Goal: Contribute content: Contribute content

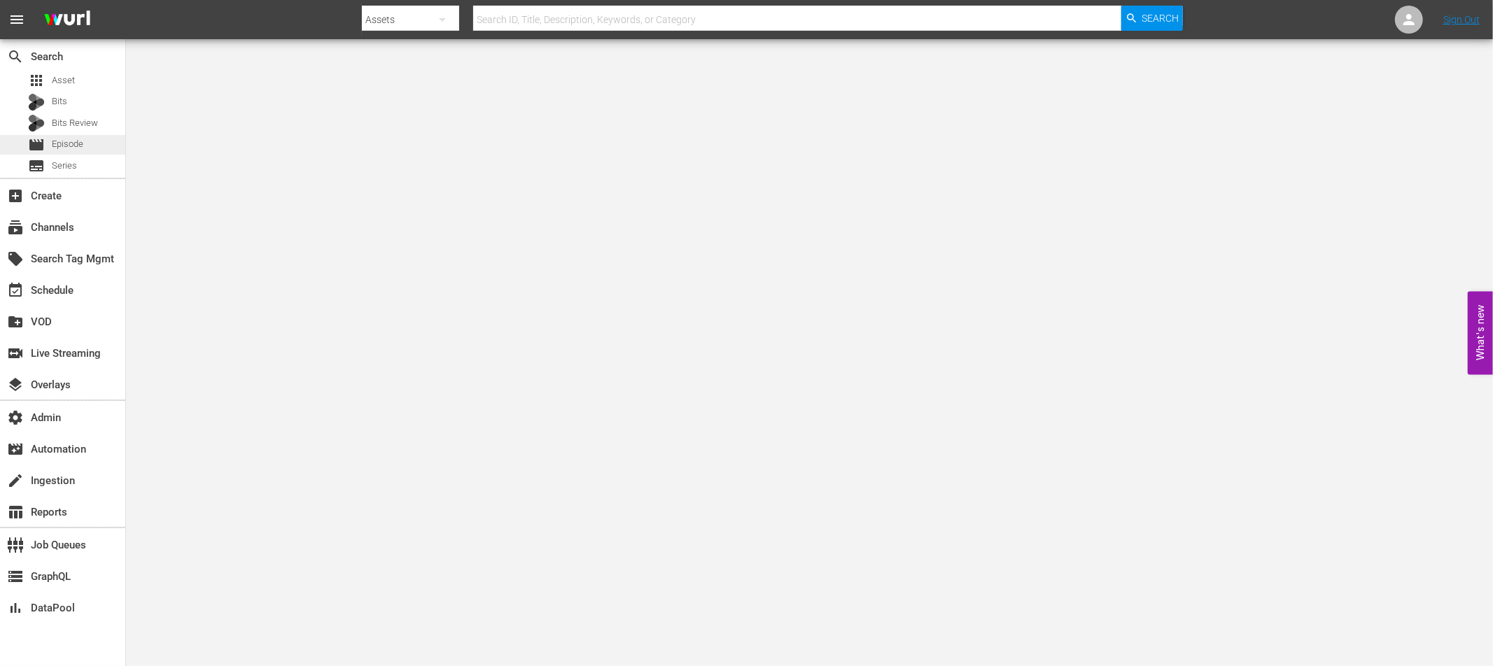
click at [78, 150] on span "Episode" at bounding box center [67, 144] width 31 height 14
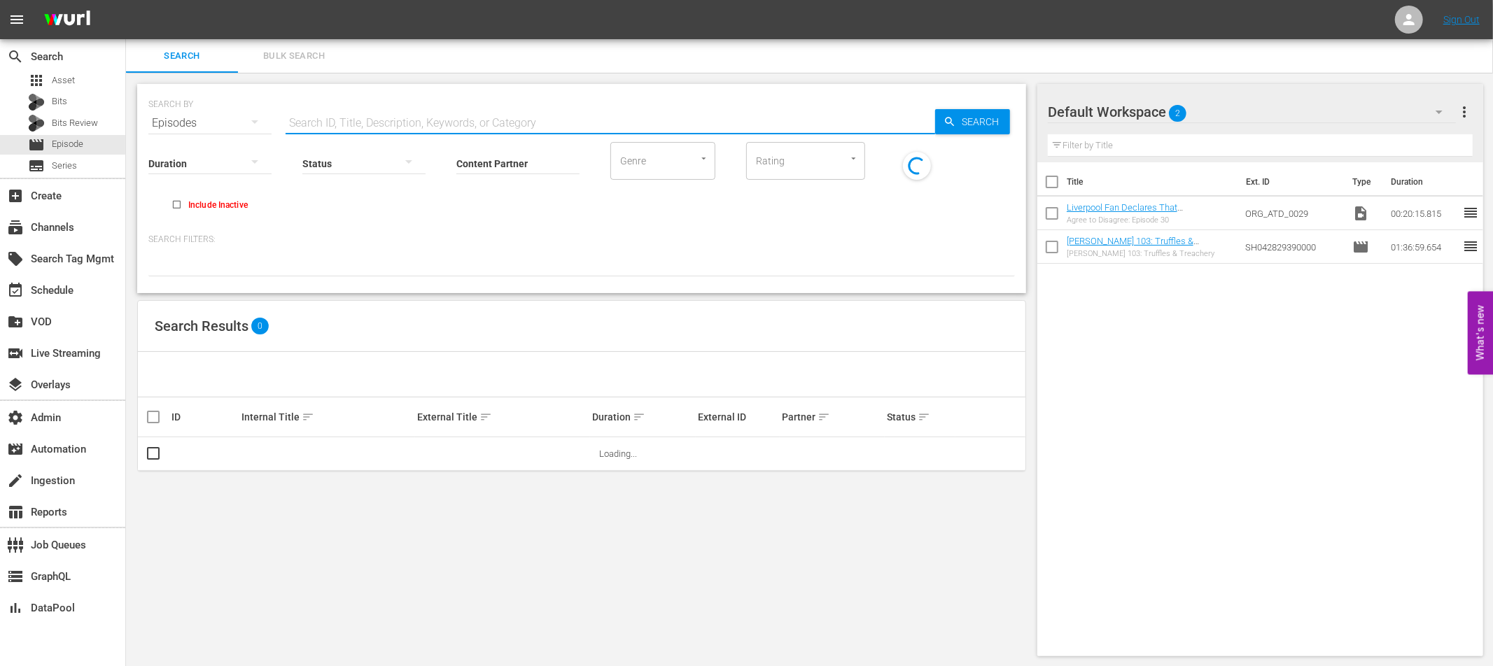
click at [400, 127] on input "text" at bounding box center [611, 123] width 650 height 34
paste input "53792878"
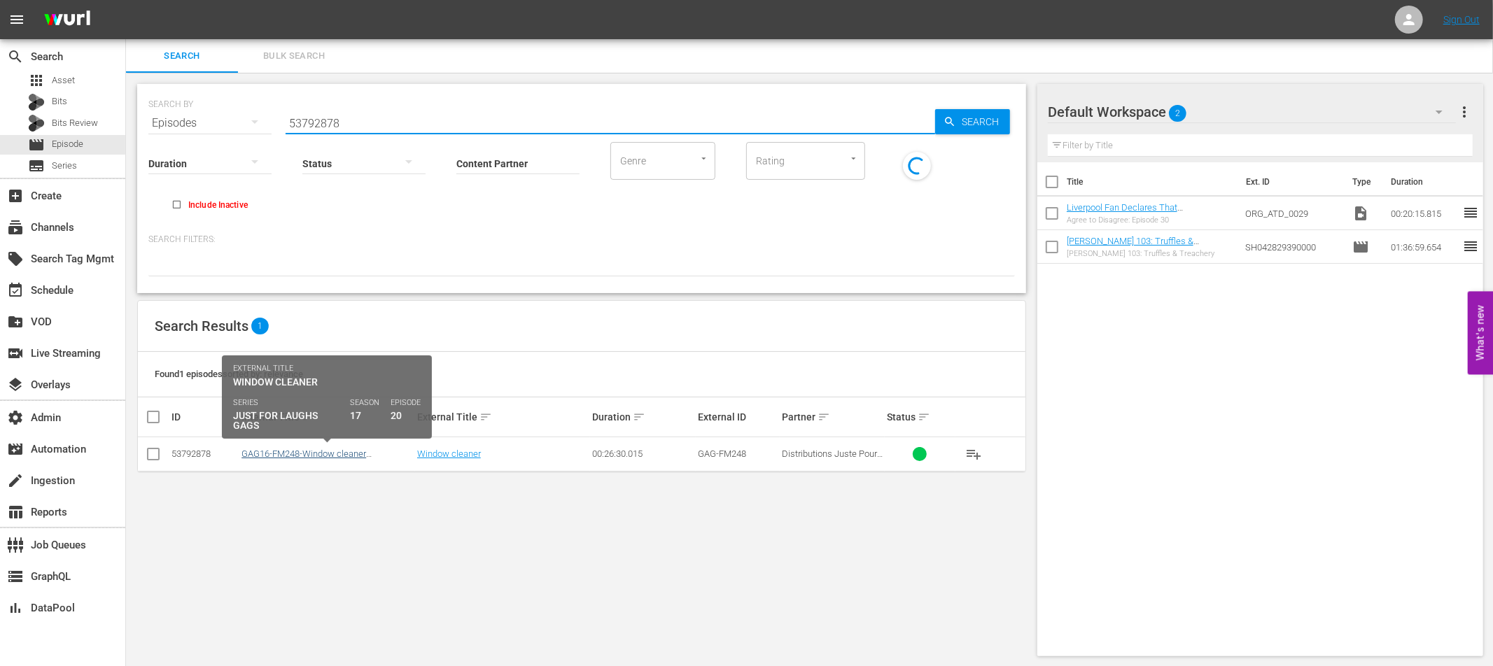
type input "53792878"
click at [332, 454] on link "GAG16-FM248-Window cleaner stripper_ROKU" at bounding box center [303, 459] width 125 height 21
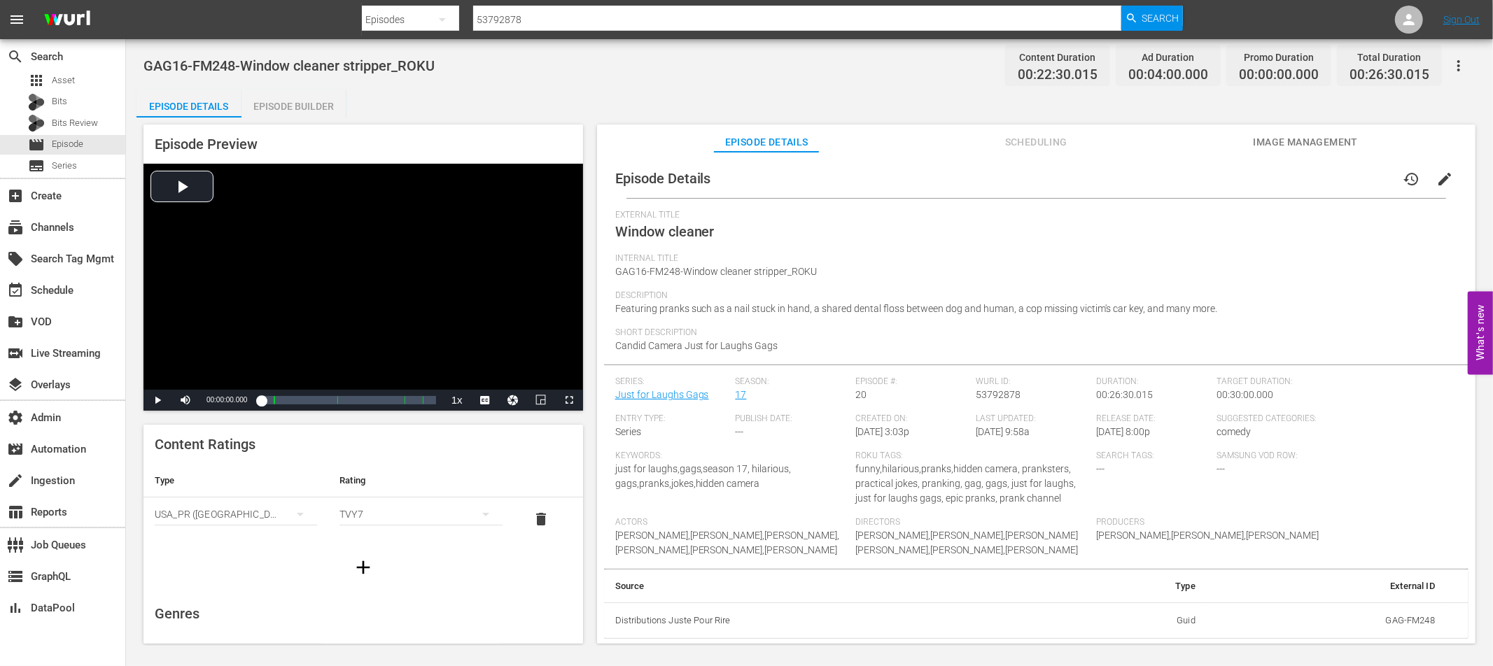
scroll to position [17, 0]
click at [1151, 303] on span "Featuring pranks such as a nail stuck in hand, a shared dental floss between do…" at bounding box center [916, 308] width 603 height 11
click at [1444, 171] on span "edit" at bounding box center [1444, 179] width 17 height 17
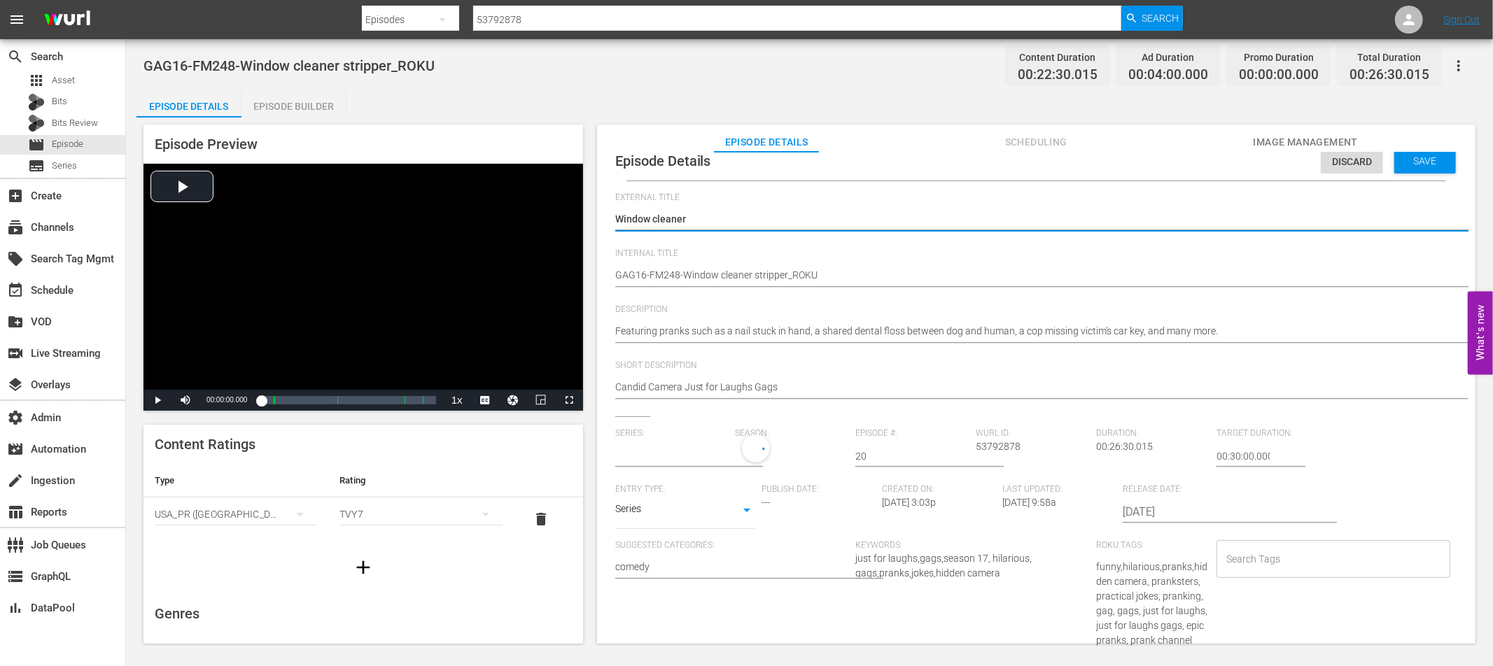
type input "Just for Laughs Gags"
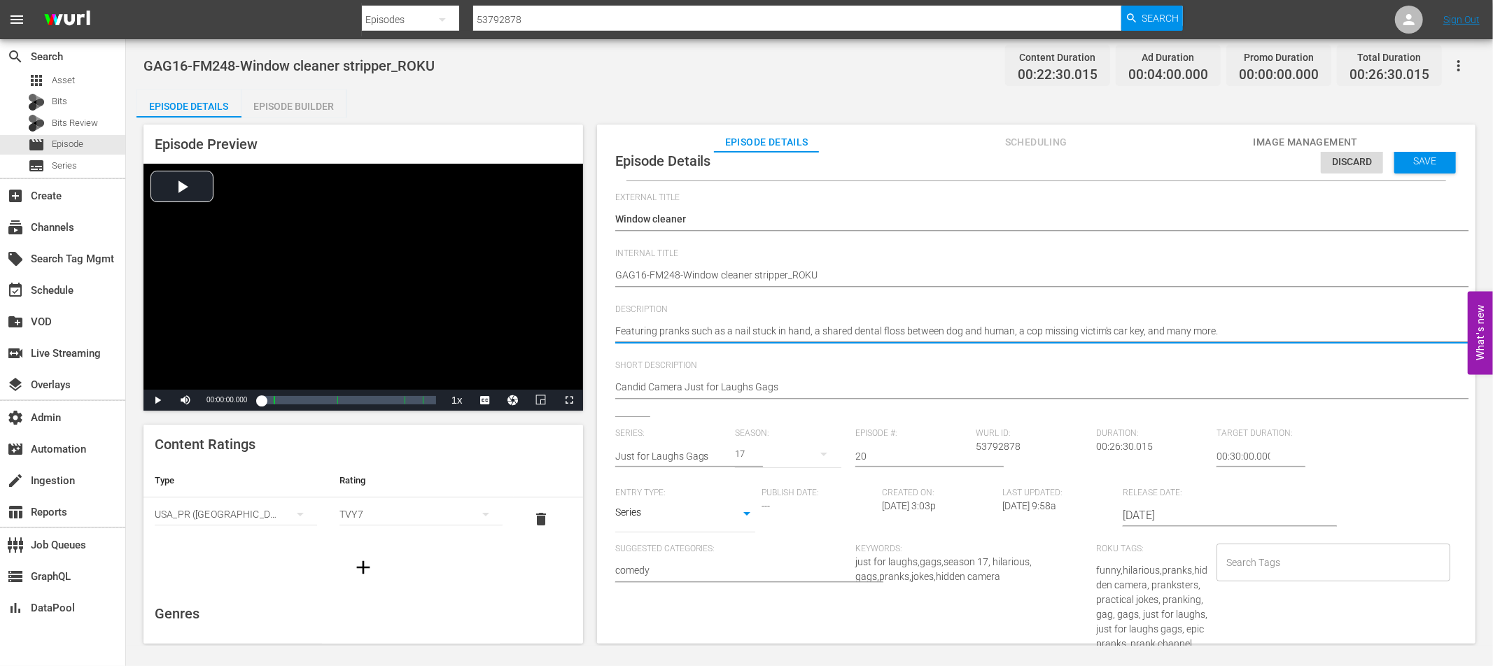
drag, startPoint x: 1224, startPoint y: 330, endPoint x: 615, endPoint y: 331, distance: 609.7
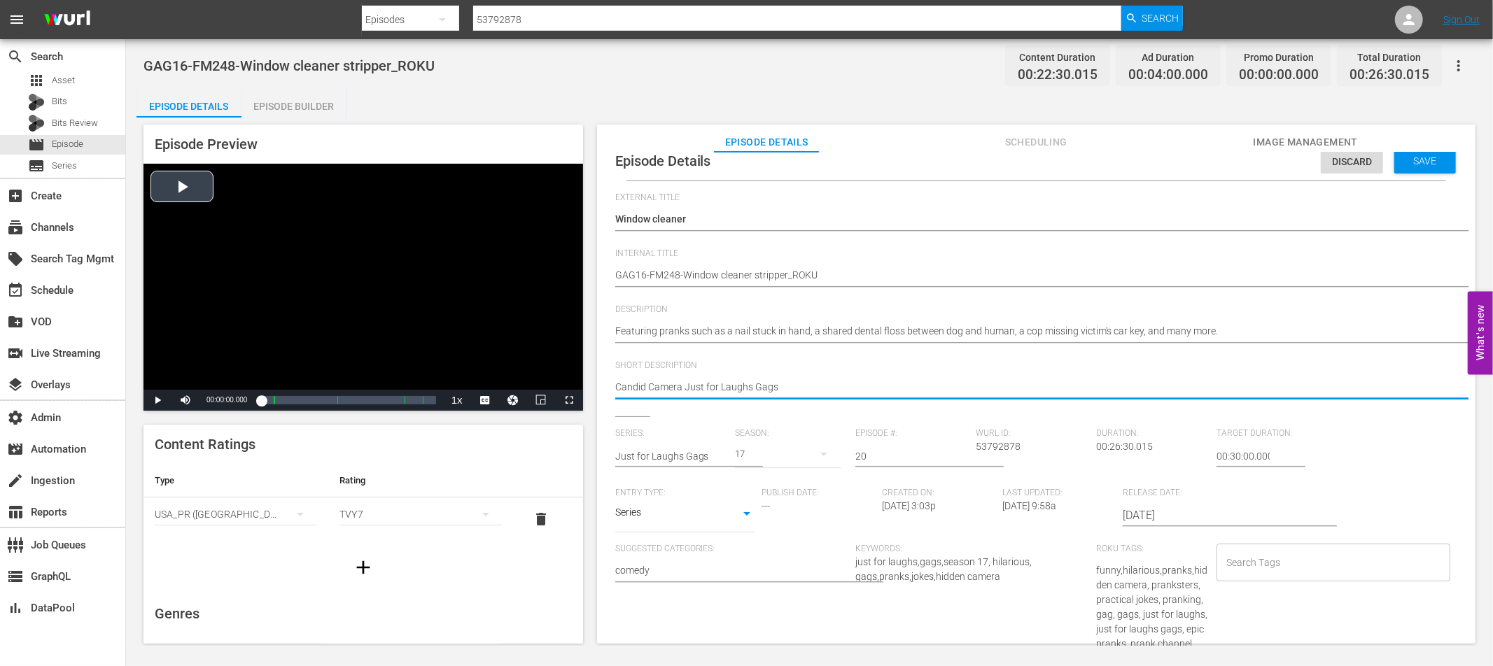
drag, startPoint x: 783, startPoint y: 387, endPoint x: 567, endPoint y: 381, distance: 215.7
paste textarea "Featuring pranks such as a nail stuck in hand, a shared dental floss between do…"
type textarea "Featuring pranks such as a nail stuck in hand, a shared dental floss between do…"
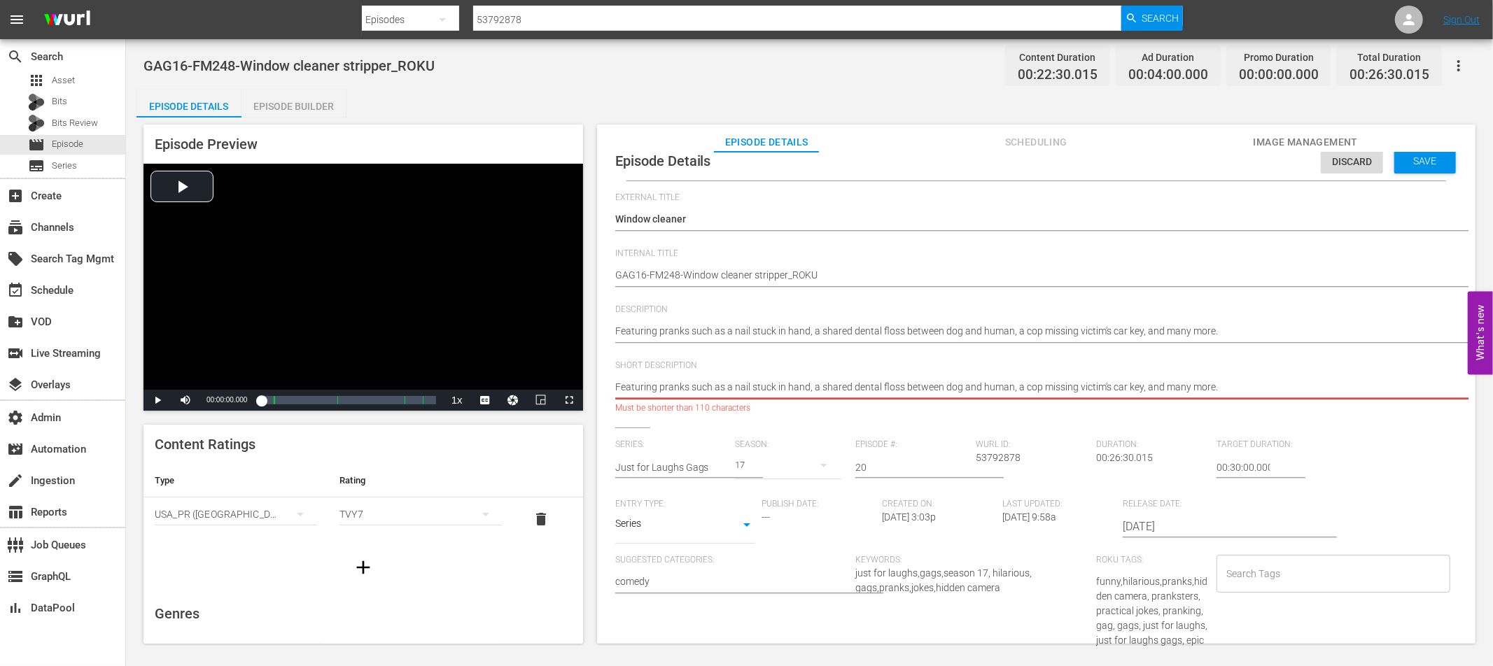
drag, startPoint x: 1222, startPoint y: 387, endPoint x: 1175, endPoint y: 395, distance: 48.3
click at [1137, 389] on textarea "Candid Camera Just for Laughs Gags" at bounding box center [1032, 388] width 835 height 17
type textarea "Featuring pranks such as a nail stuck in hand, a shared dental floss between do…"
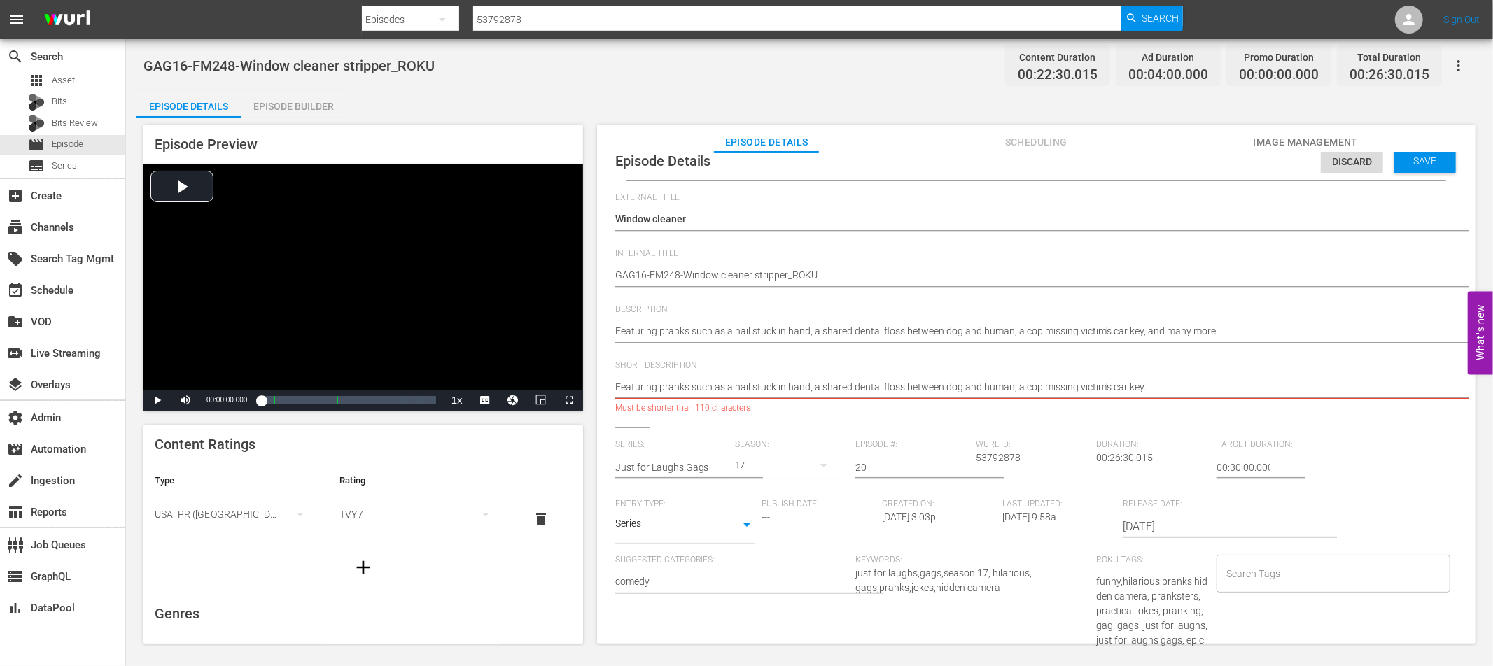
type textarea "Featuring pranks such as a nail stuck in hand, a shared dental floss between do…"
click at [903, 356] on div "Description Featuring pranks such as a nail stuck in hand, a shared dental flos…" at bounding box center [1036, 332] width 842 height 56
drag, startPoint x: 1150, startPoint y: 386, endPoint x: 586, endPoint y: 390, distance: 564.2
drag, startPoint x: 1133, startPoint y: 390, endPoint x: 1154, endPoint y: 391, distance: 21.0
click at [1133, 390] on textarea "Candid Camera Just for Laughs Gags" at bounding box center [1032, 388] width 835 height 17
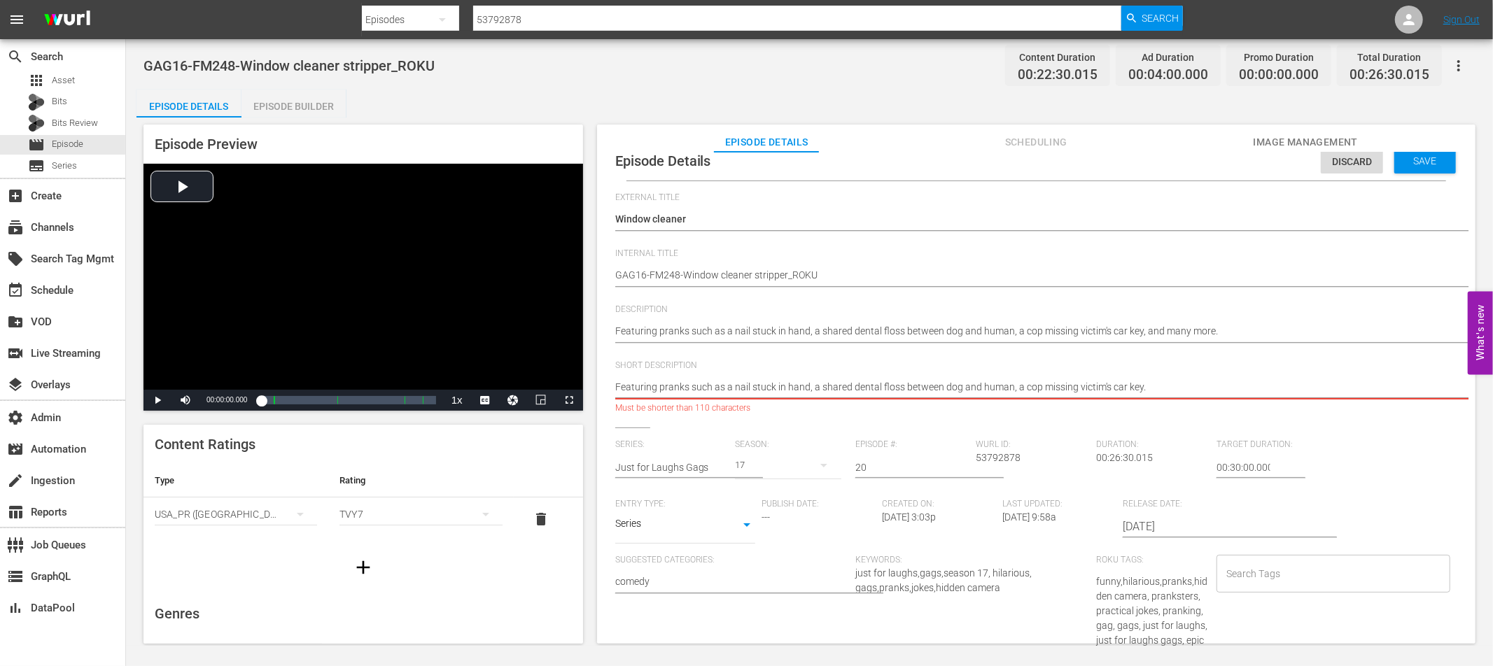
drag, startPoint x: 1161, startPoint y: 390, endPoint x: 589, endPoint y: 383, distance: 572.6
click at [575, 381] on div "Episode Preview Video Player is loading. Play Video Play Mute Current Time 00:0…" at bounding box center [809, 387] width 1346 height 538
paste textarea
type textarea "Featuring pranks such as a nail stuck in hand, a shared dental floss between do…"
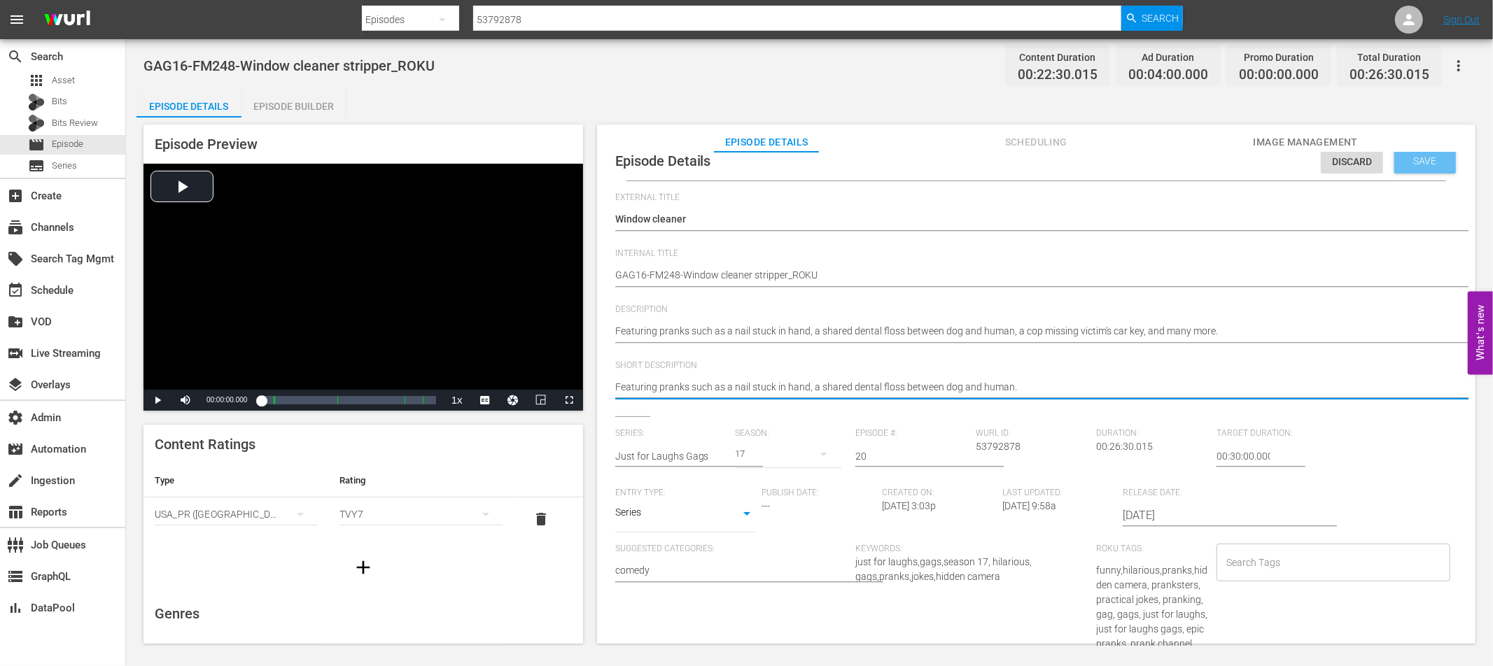
type textarea "Featuring pranks such as a nail stuck in hand, a shared dental floss between do…"
click at [1437, 155] on span "Save" at bounding box center [1425, 160] width 45 height 11
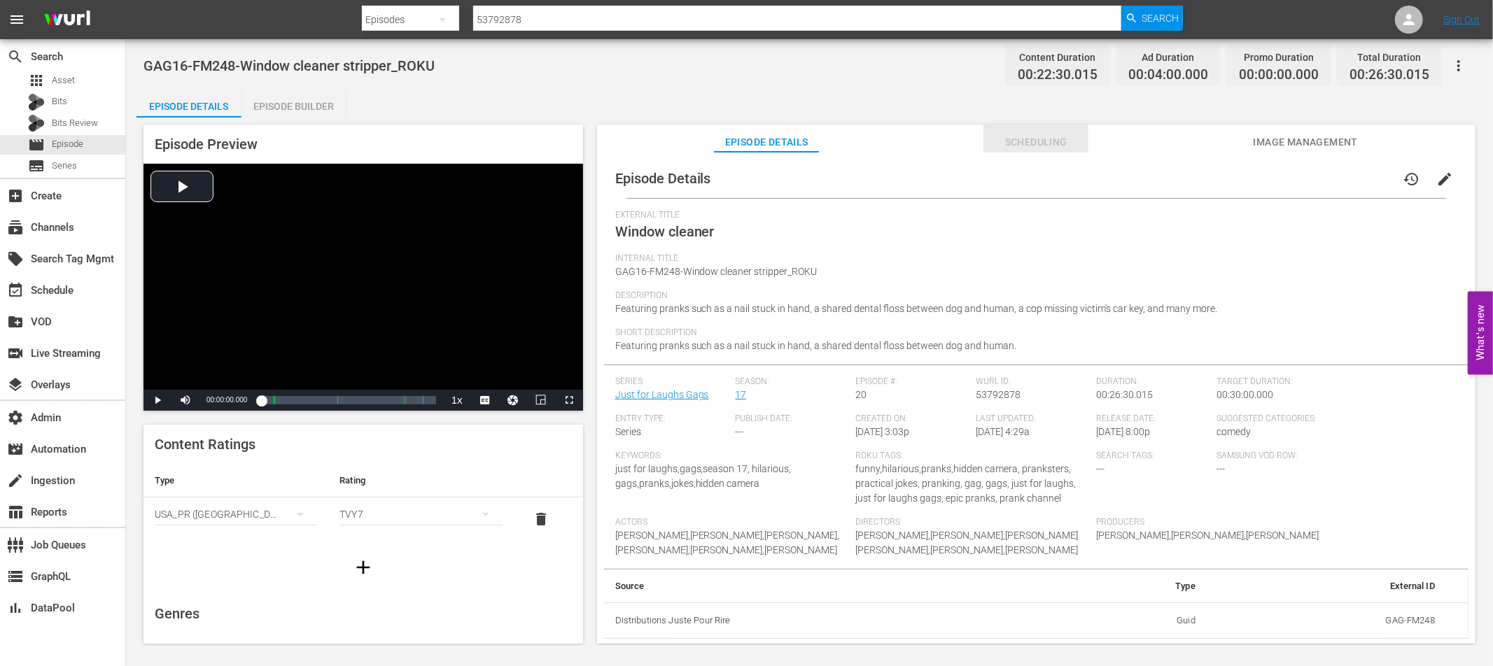
click at [1036, 135] on span "Scheduling" at bounding box center [1035, 142] width 105 height 17
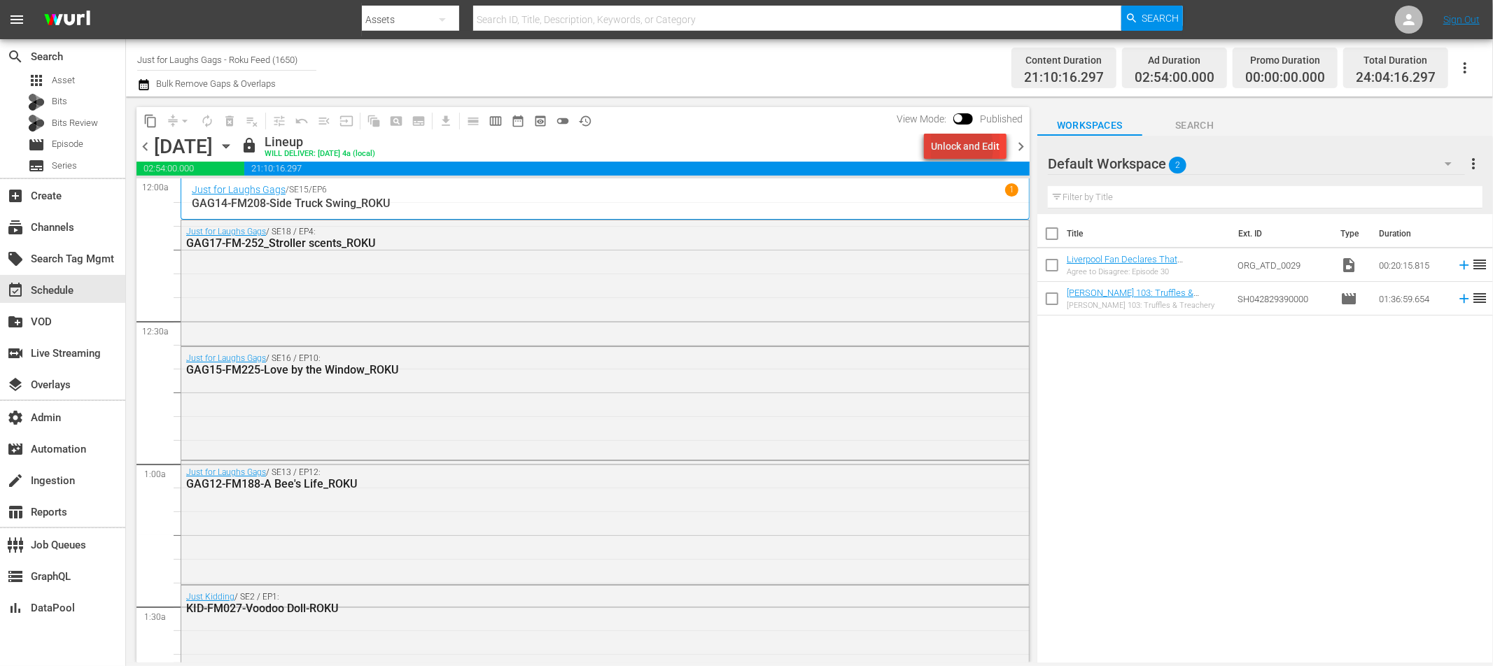
click at [943, 148] on div "Unlock and Edit" at bounding box center [965, 146] width 69 height 25
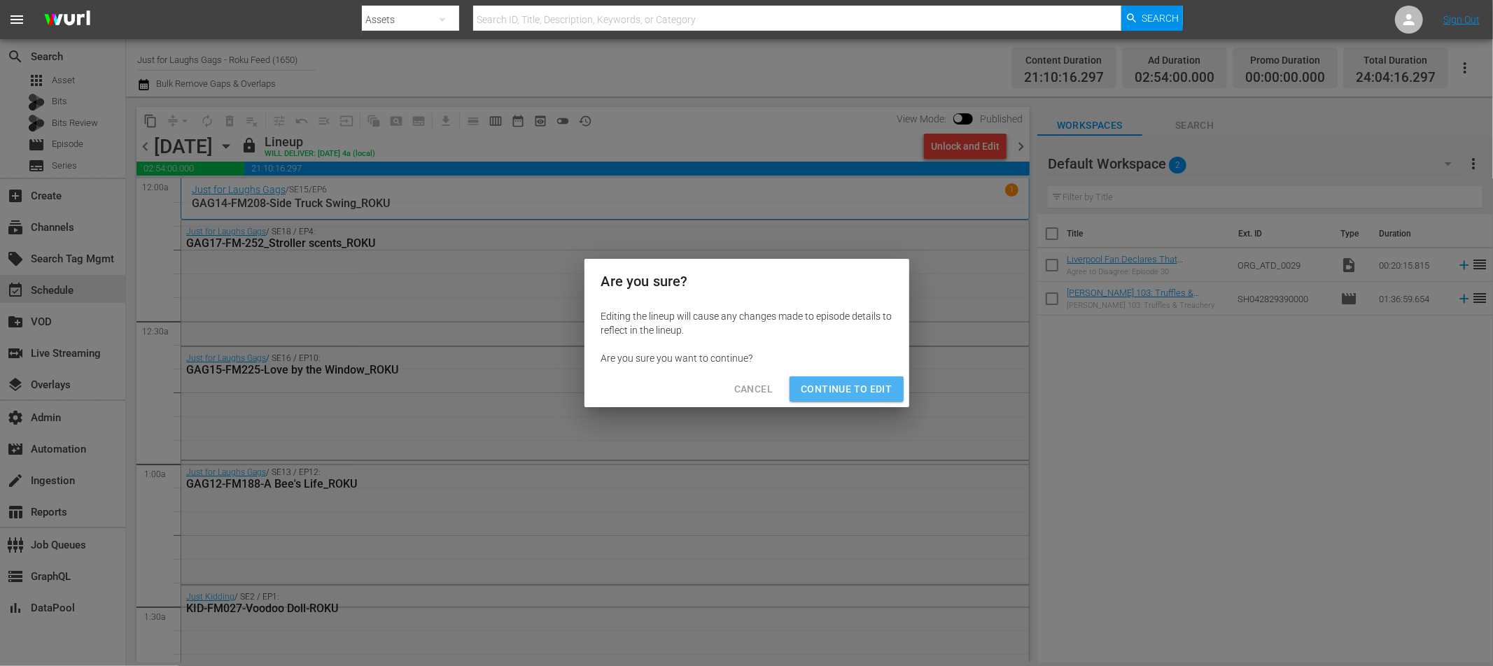
drag, startPoint x: 851, startPoint y: 383, endPoint x: 954, endPoint y: 175, distance: 232.0
click at [851, 383] on span "Continue to Edit" at bounding box center [846, 389] width 91 height 17
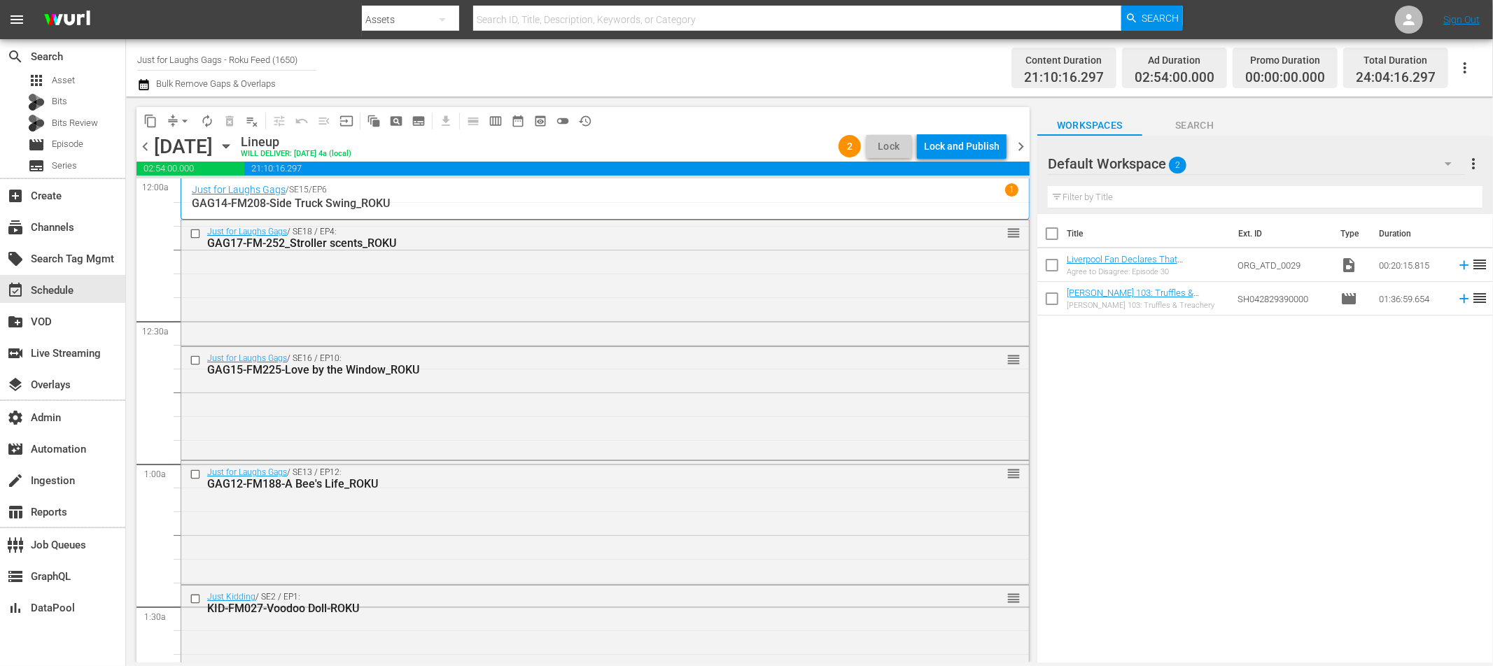
click at [973, 148] on div "Lock and Publish" at bounding box center [962, 146] width 76 height 25
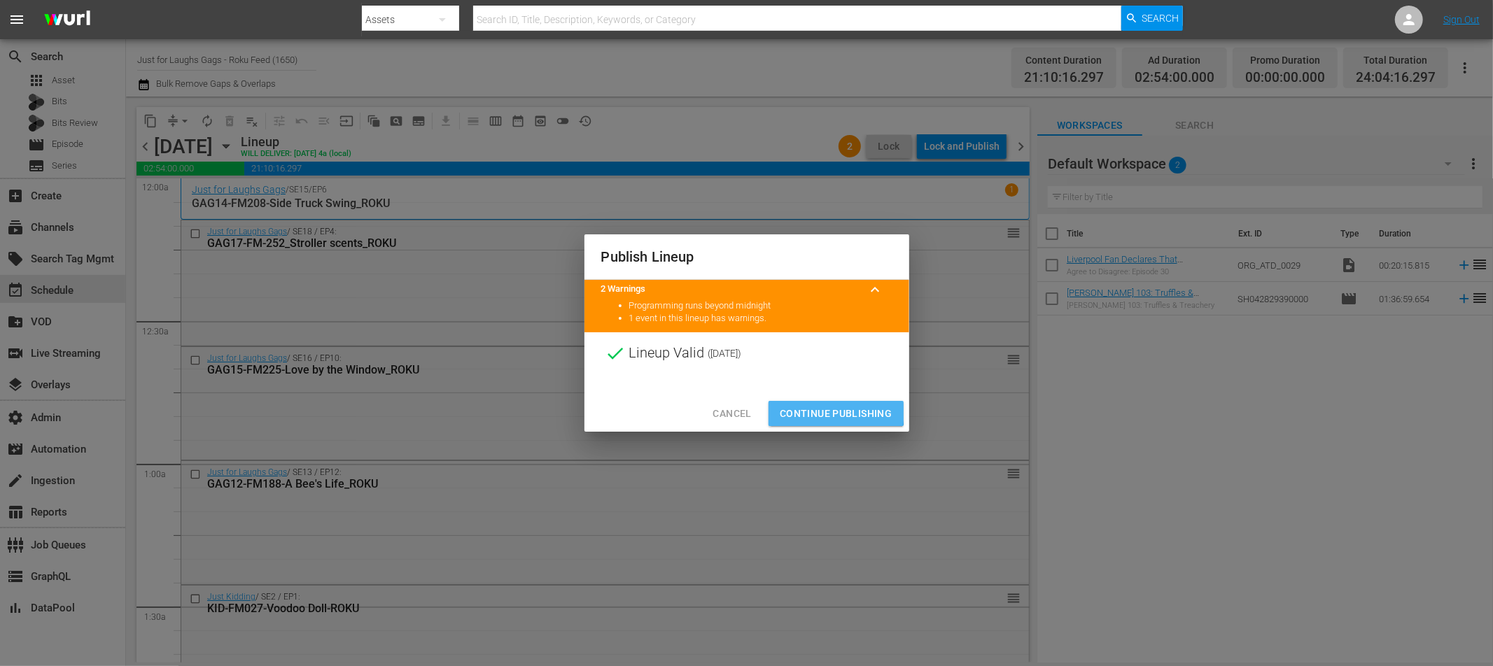
click at [826, 411] on span "Continue Publishing" at bounding box center [836, 413] width 113 height 17
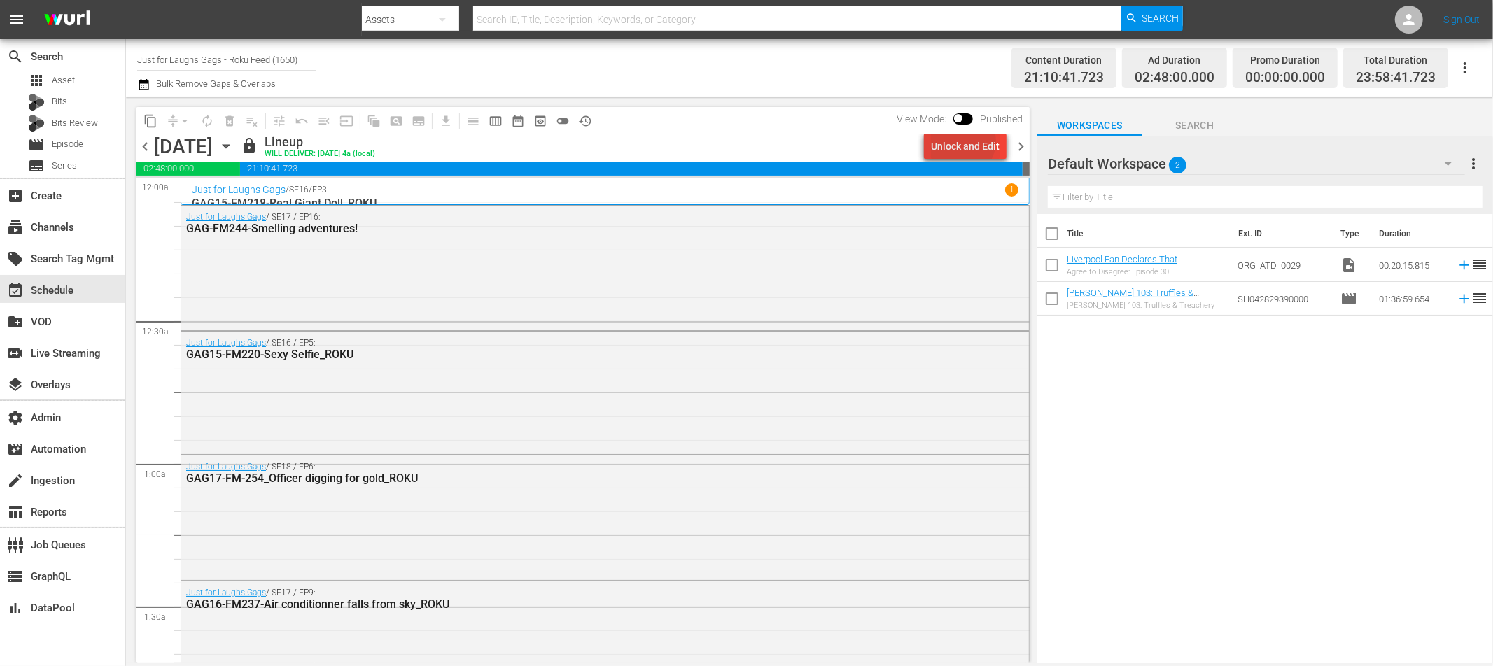
click at [965, 141] on div "Unlock and Edit" at bounding box center [965, 146] width 69 height 25
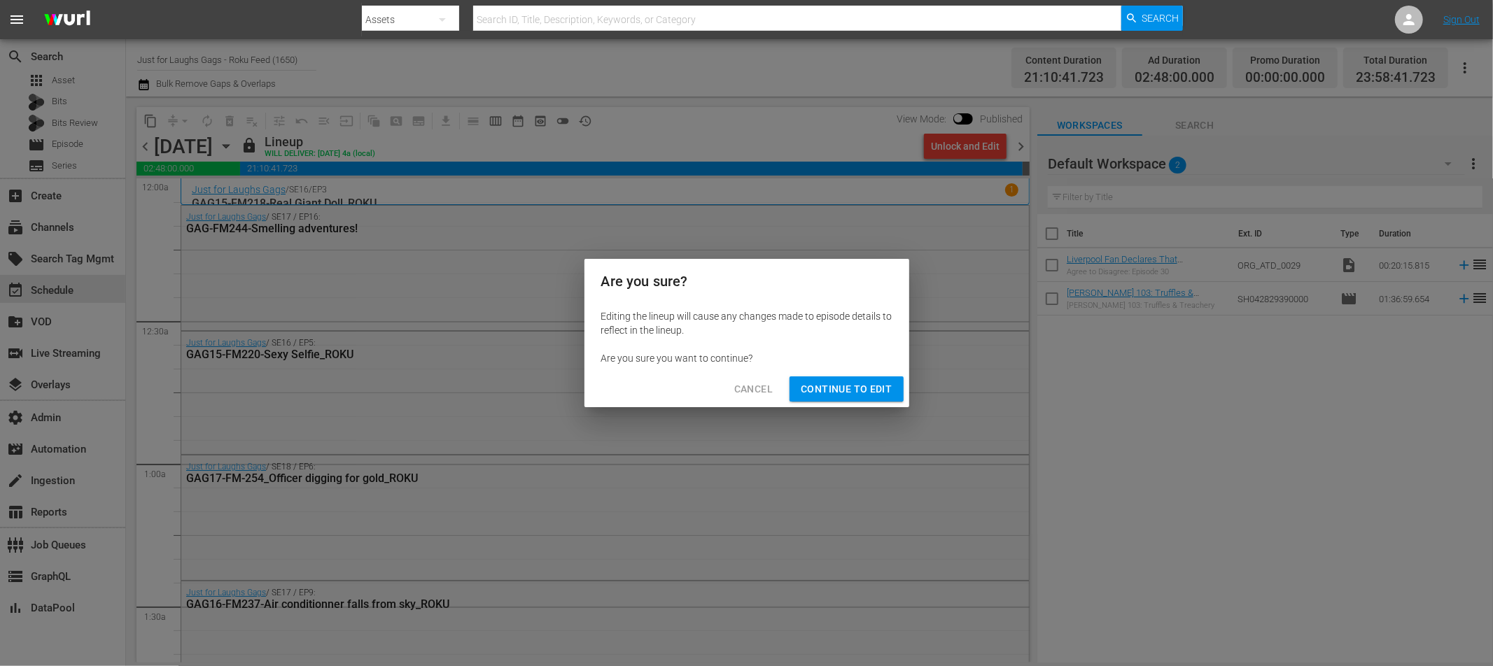
click at [841, 399] on button "Continue to Edit" at bounding box center [846, 390] width 113 height 26
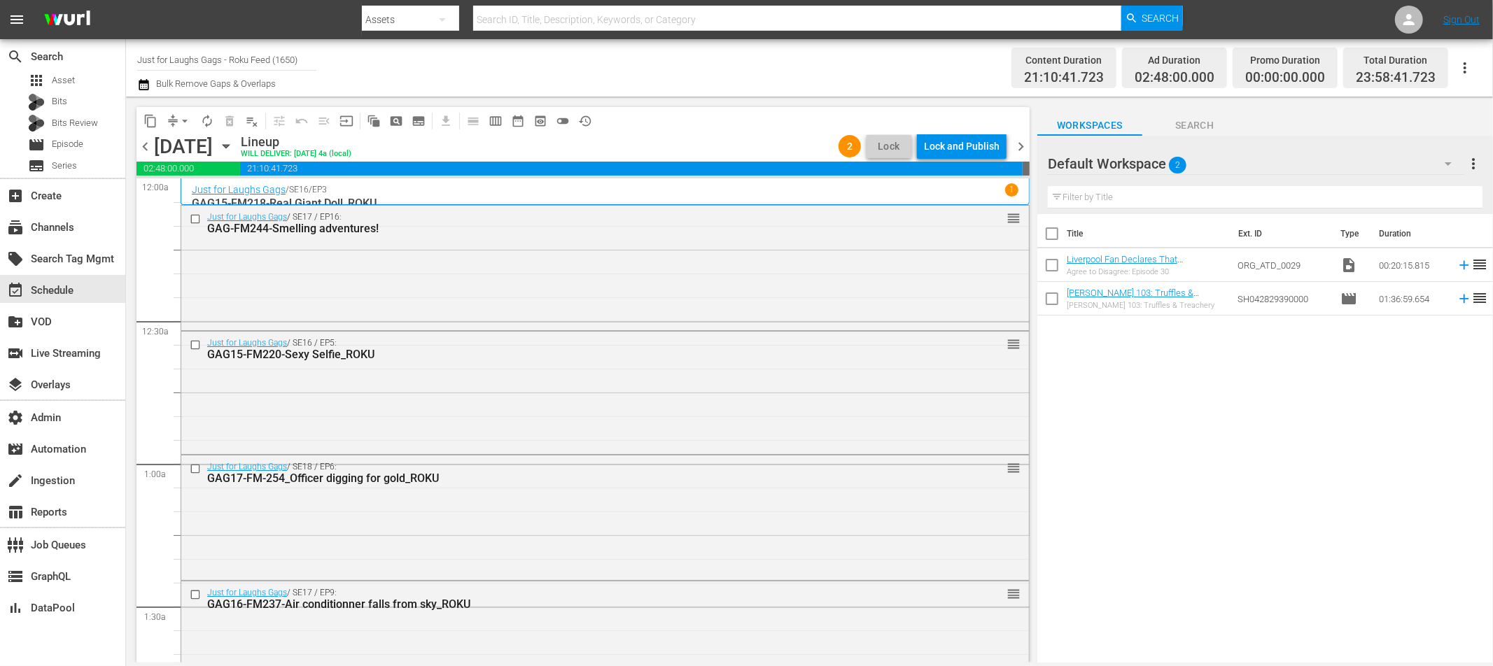
click at [979, 142] on div "Lock and Publish" at bounding box center [962, 146] width 76 height 25
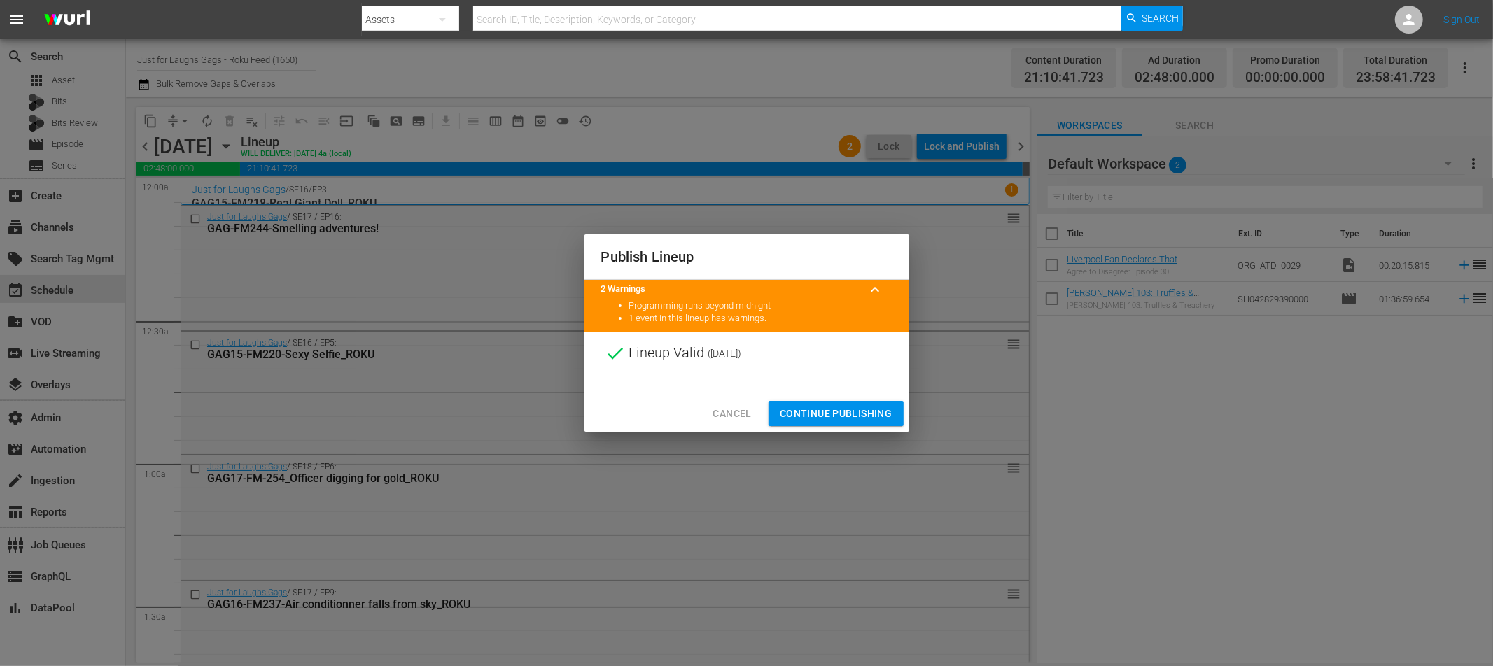
drag, startPoint x: 827, startPoint y: 405, endPoint x: 838, endPoint y: 393, distance: 15.4
click at [827, 405] on span "Continue Publishing" at bounding box center [836, 413] width 113 height 17
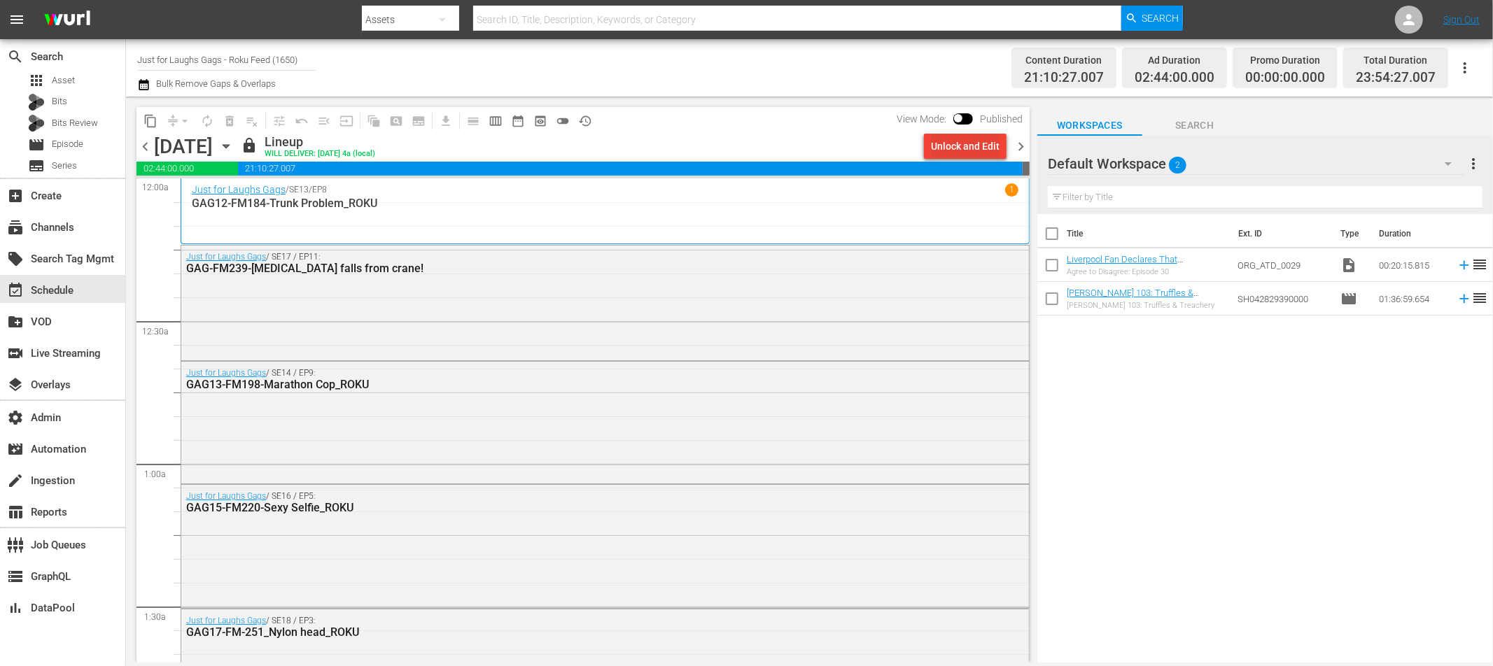
click at [948, 153] on div "Unlock and Edit" at bounding box center [965, 146] width 69 height 25
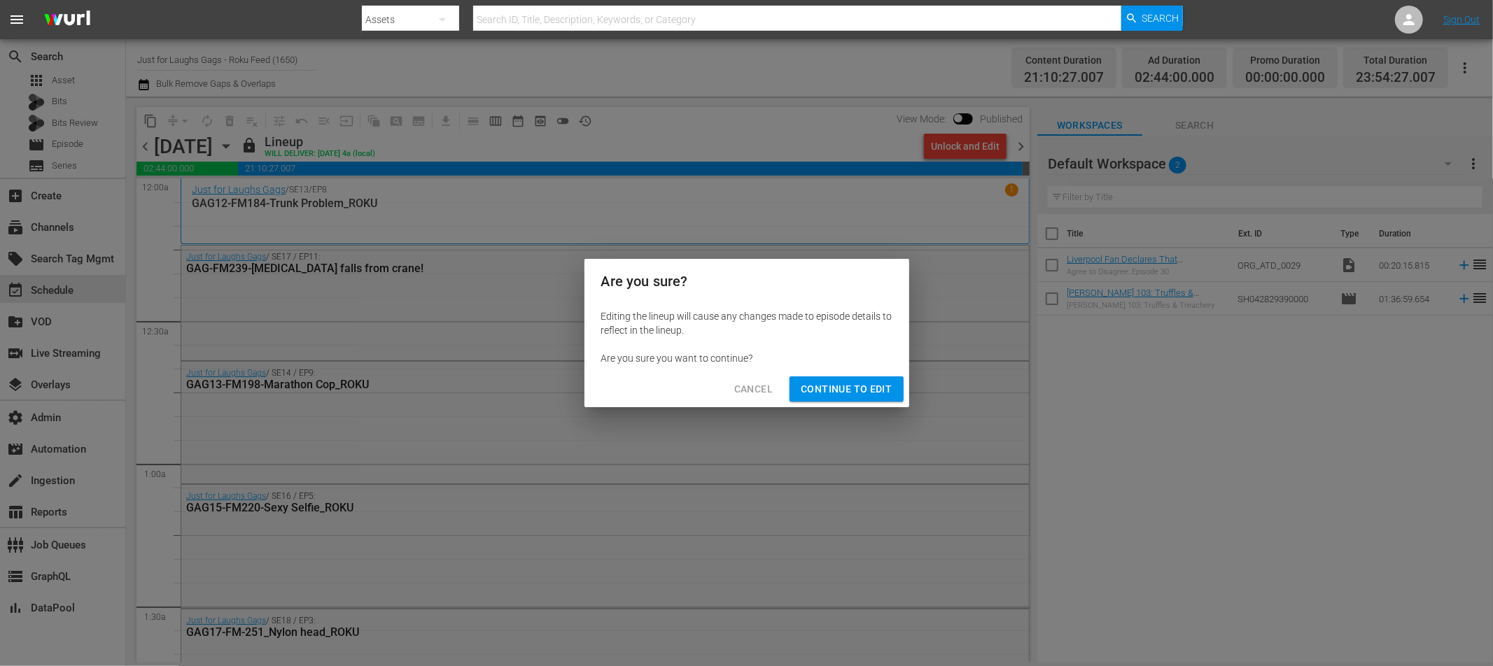
click at [816, 399] on button "Continue to Edit" at bounding box center [846, 390] width 113 height 26
click at [819, 395] on span "Continue to Edit" at bounding box center [846, 389] width 91 height 17
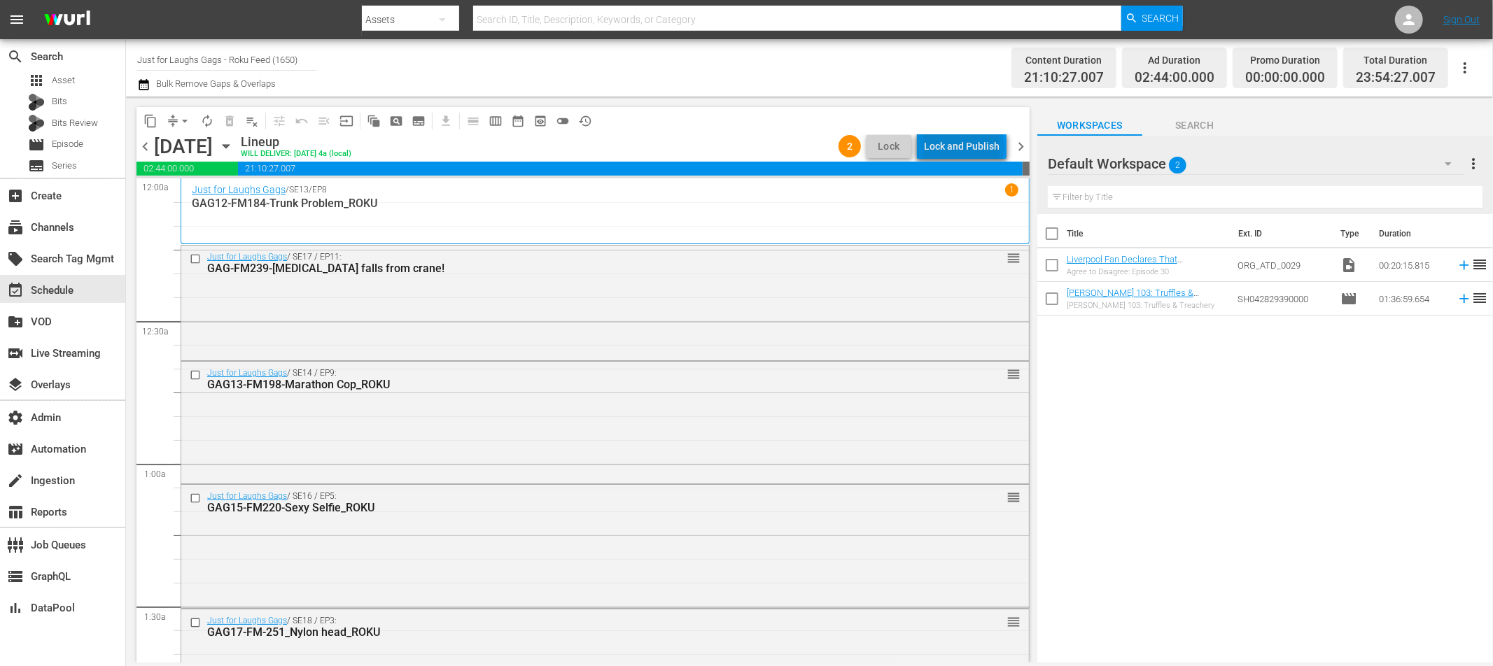
click at [967, 148] on div "Lock and Publish" at bounding box center [962, 146] width 76 height 25
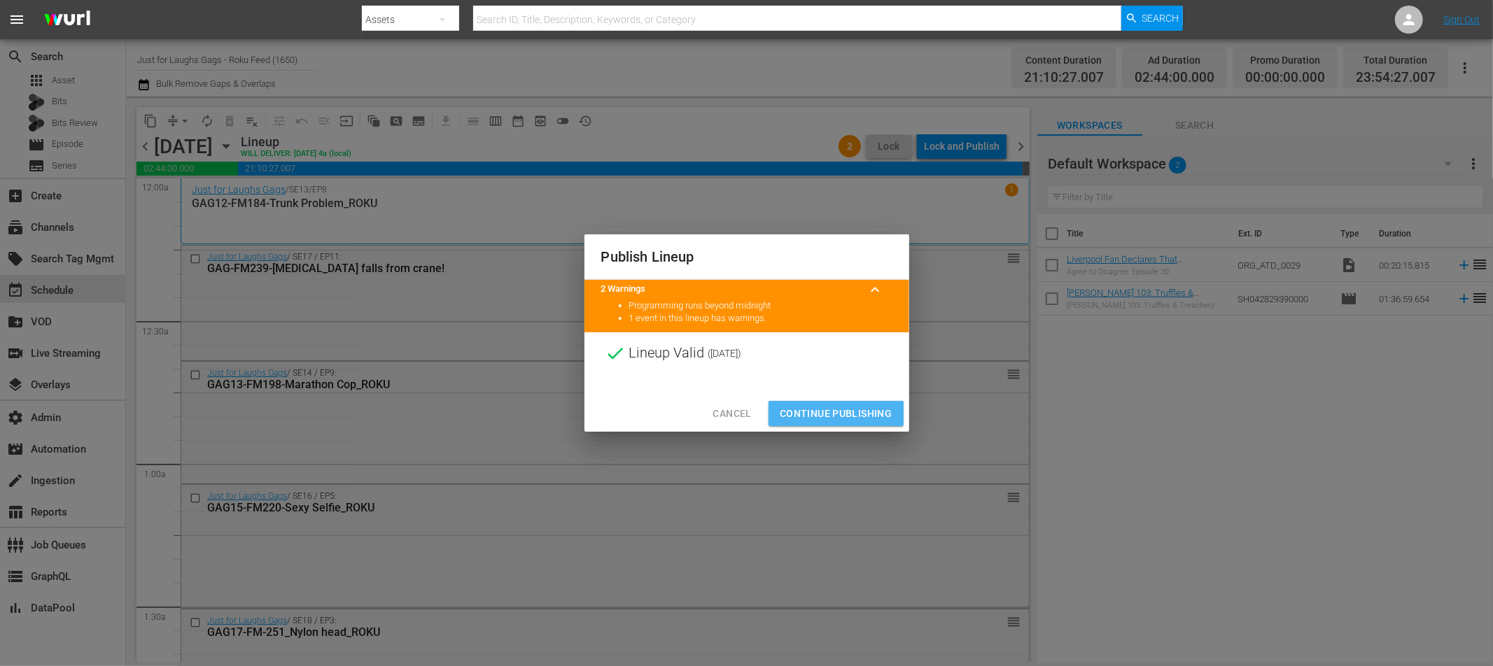
click at [834, 419] on span "Continue Publishing" at bounding box center [836, 413] width 113 height 17
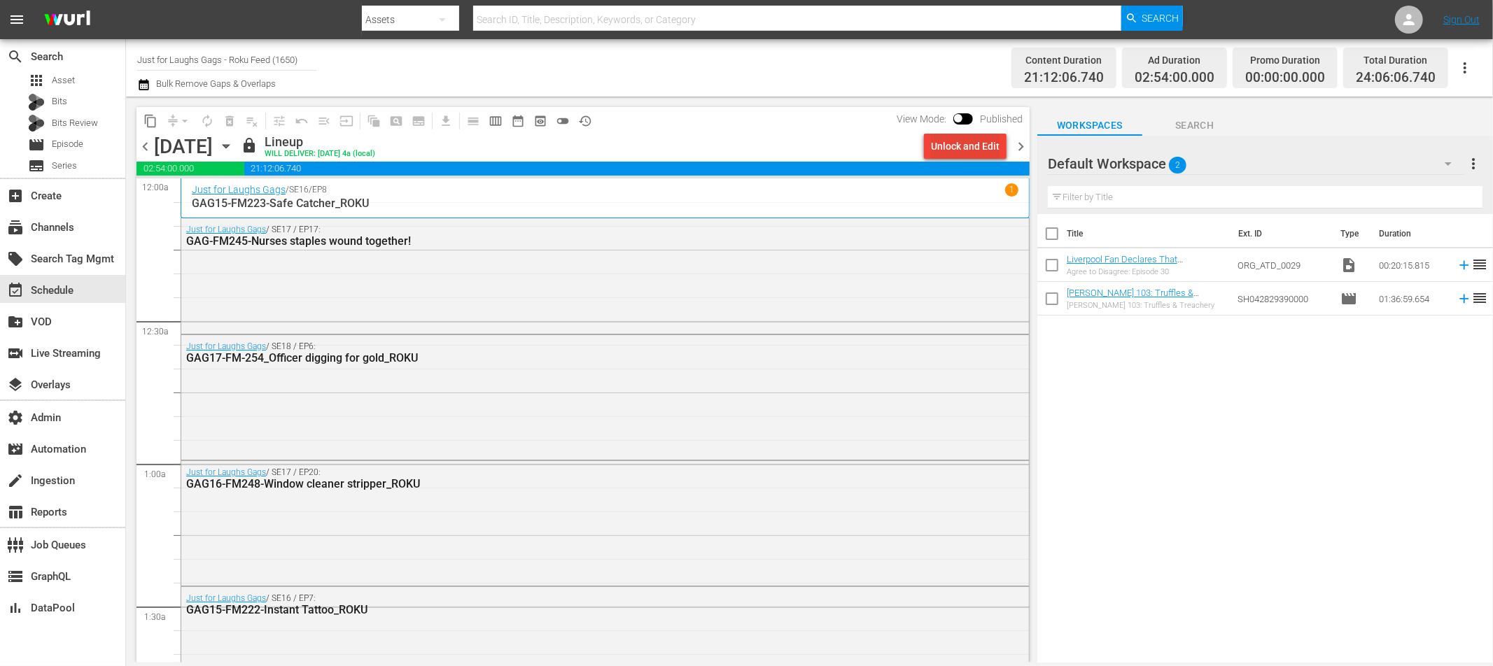
click at [939, 145] on div "Unlock and Edit" at bounding box center [965, 146] width 69 height 25
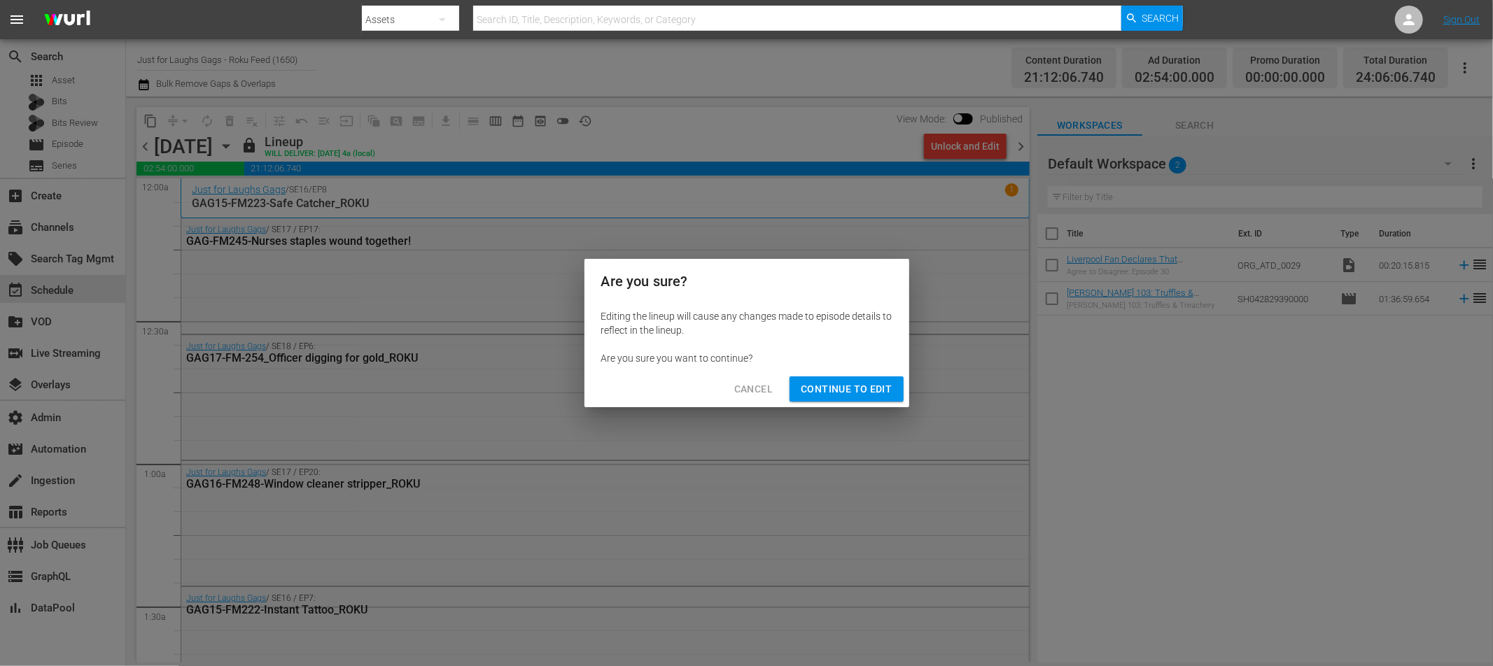
click at [813, 391] on span "Continue to Edit" at bounding box center [846, 389] width 91 height 17
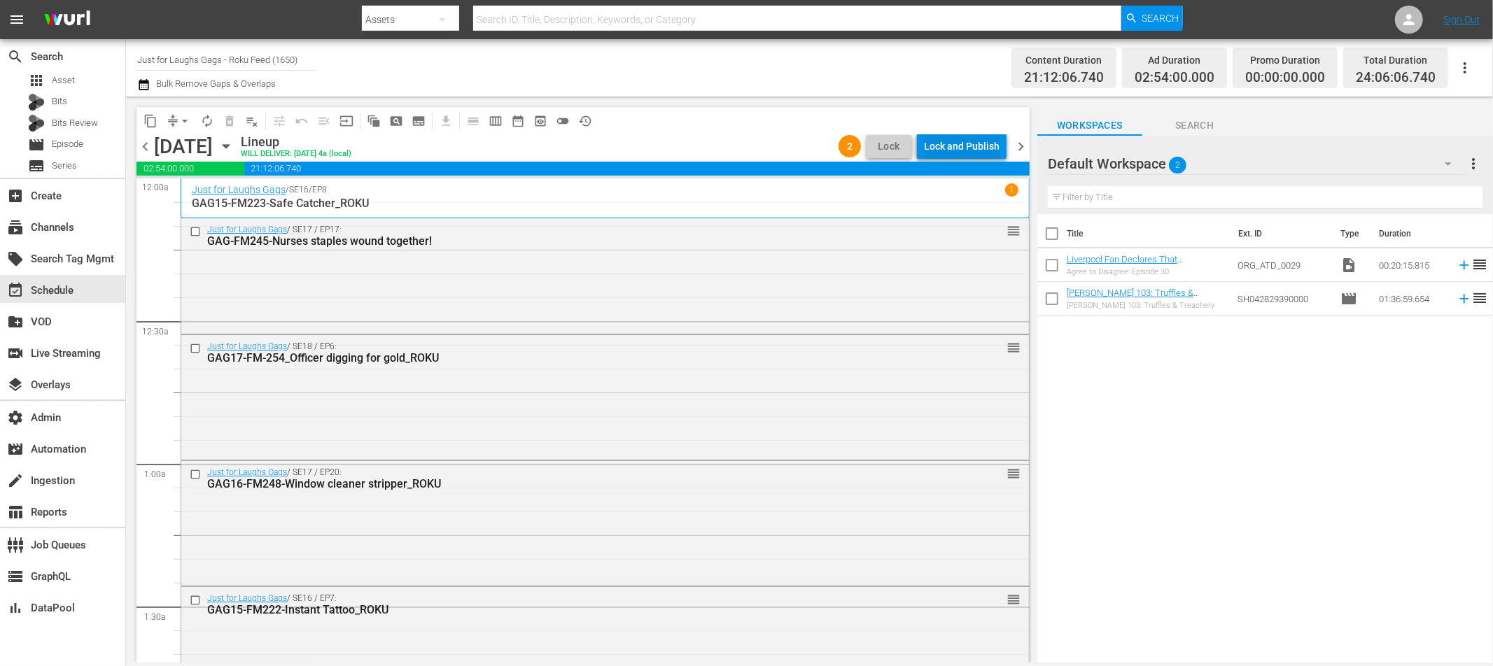
click at [957, 146] on div "Lock and Publish" at bounding box center [962, 146] width 76 height 25
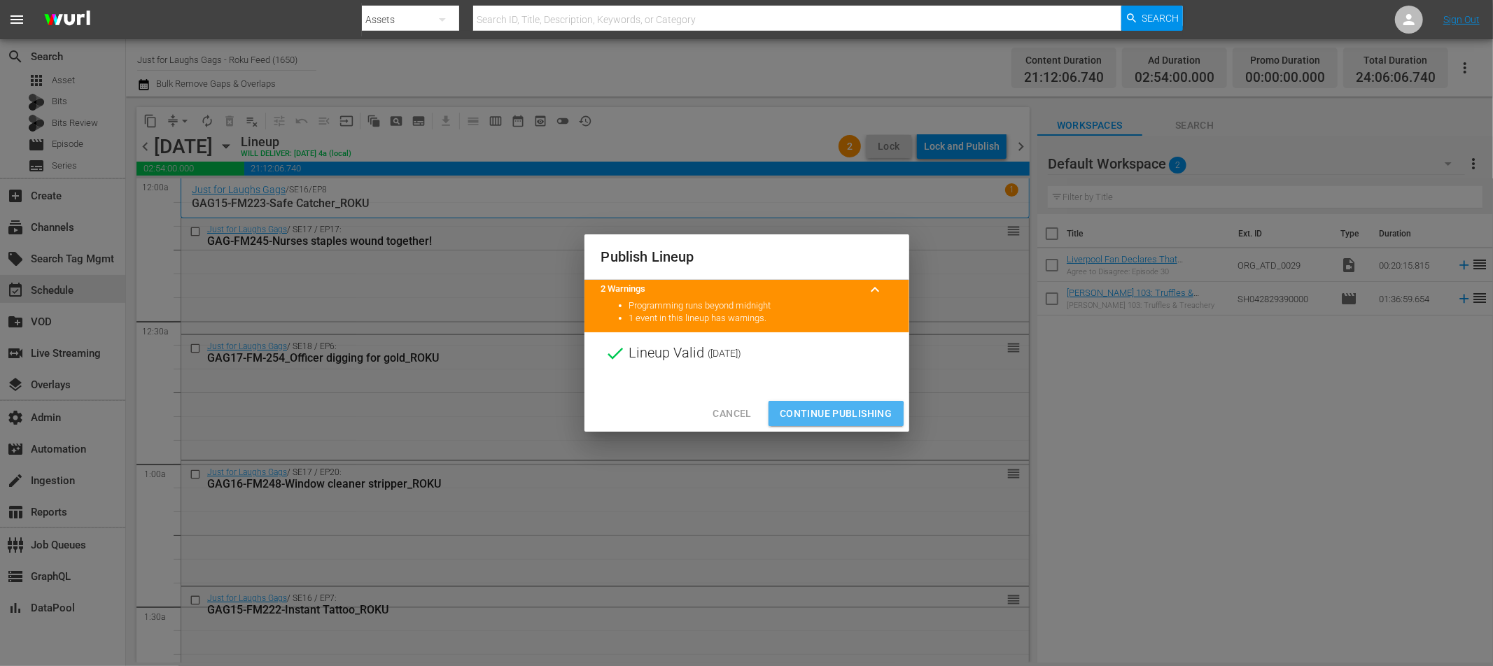
click at [813, 416] on span "Continue Publishing" at bounding box center [836, 413] width 113 height 17
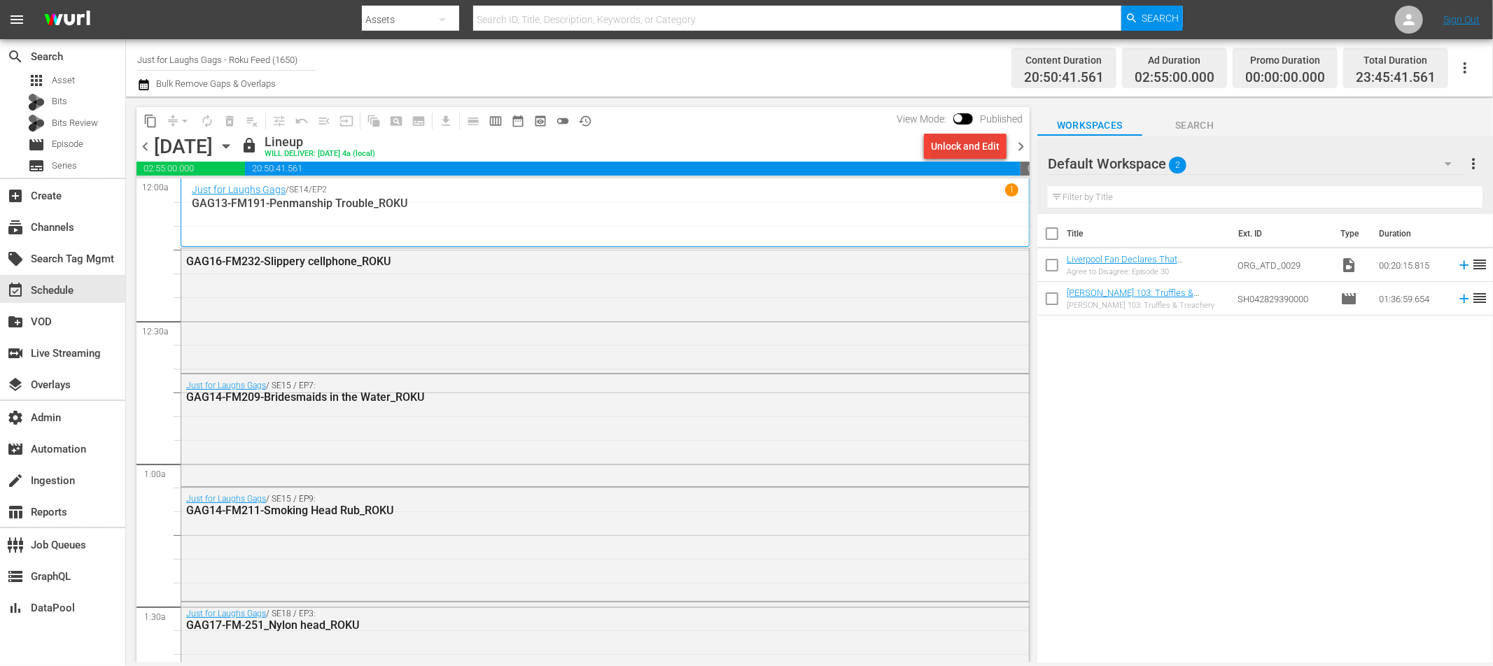
click at [941, 144] on div "Unlock and Edit" at bounding box center [965, 146] width 69 height 25
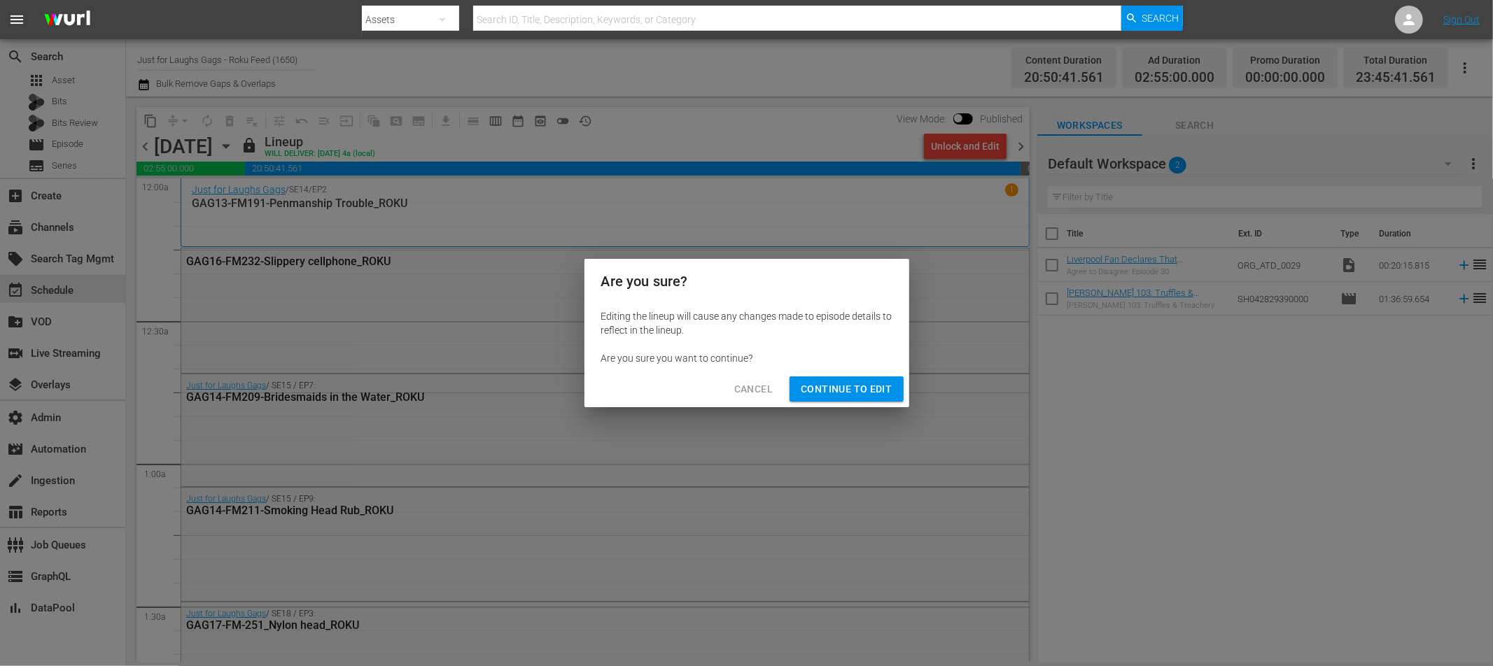
click at [832, 397] on span "Continue to Edit" at bounding box center [846, 389] width 91 height 17
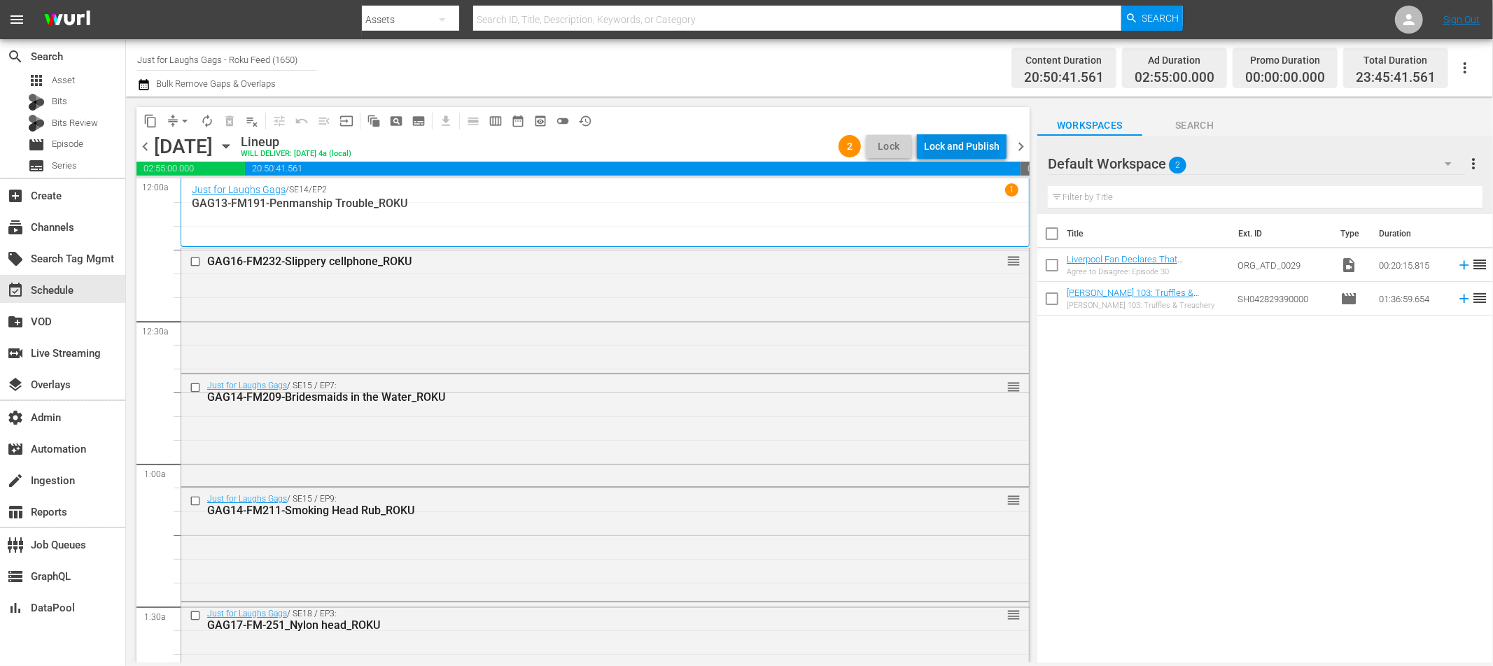
click at [972, 139] on div "Lock and Publish" at bounding box center [962, 146] width 76 height 25
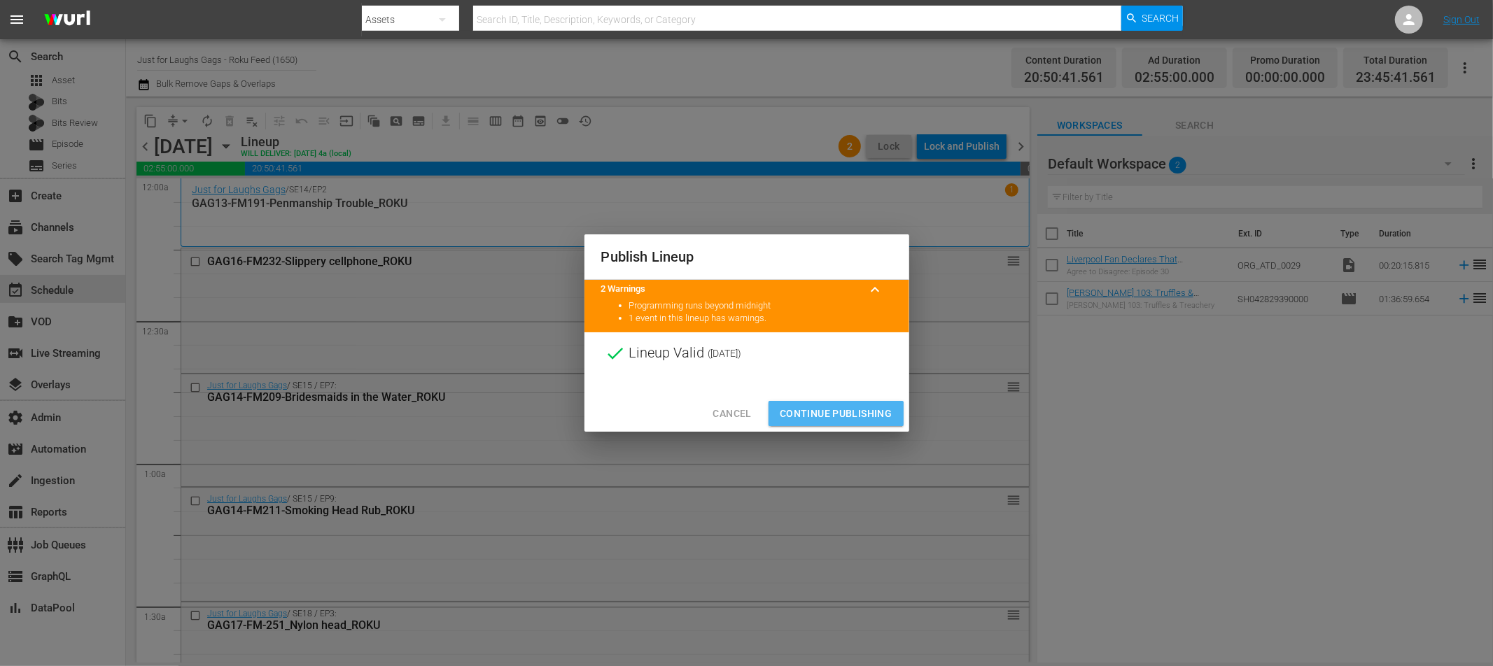
click at [829, 418] on span "Continue Publishing" at bounding box center [836, 413] width 113 height 17
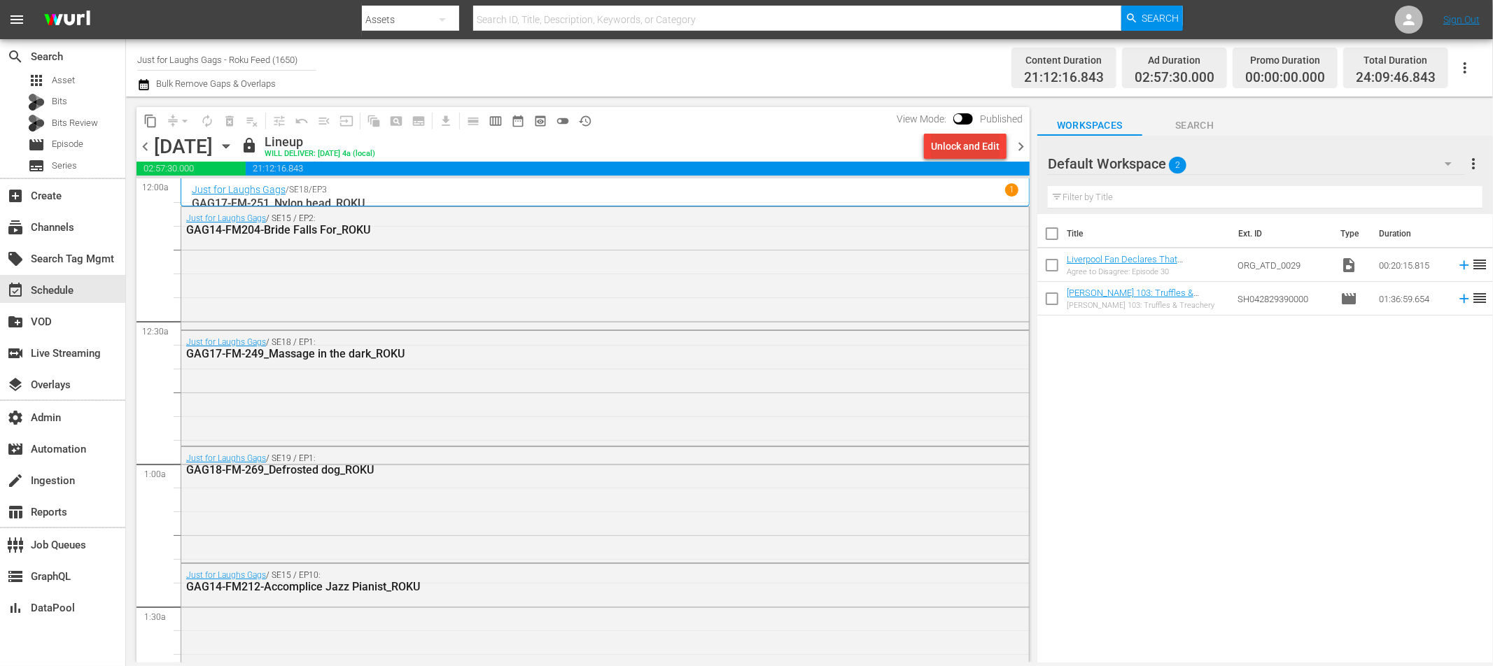
click at [962, 151] on div "Unlock and Edit" at bounding box center [965, 146] width 69 height 25
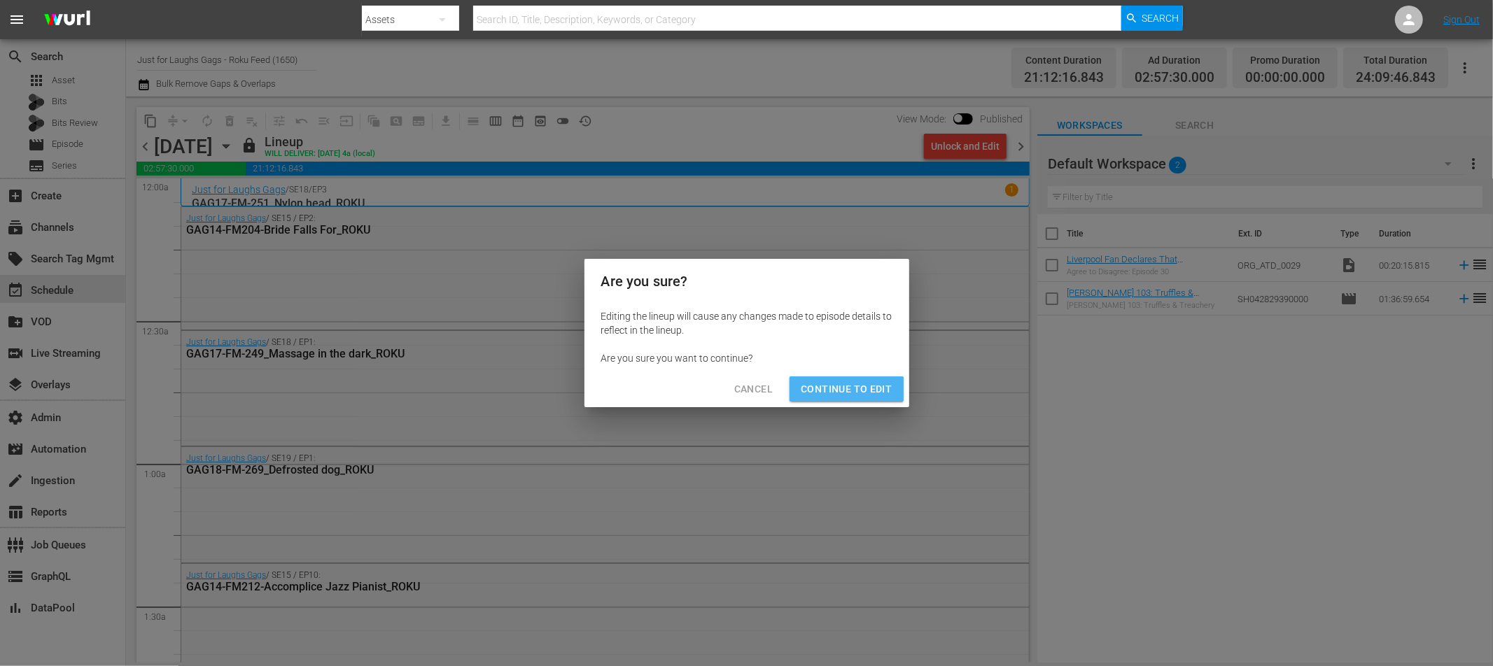
click at [828, 398] on button "Continue to Edit" at bounding box center [846, 390] width 113 height 26
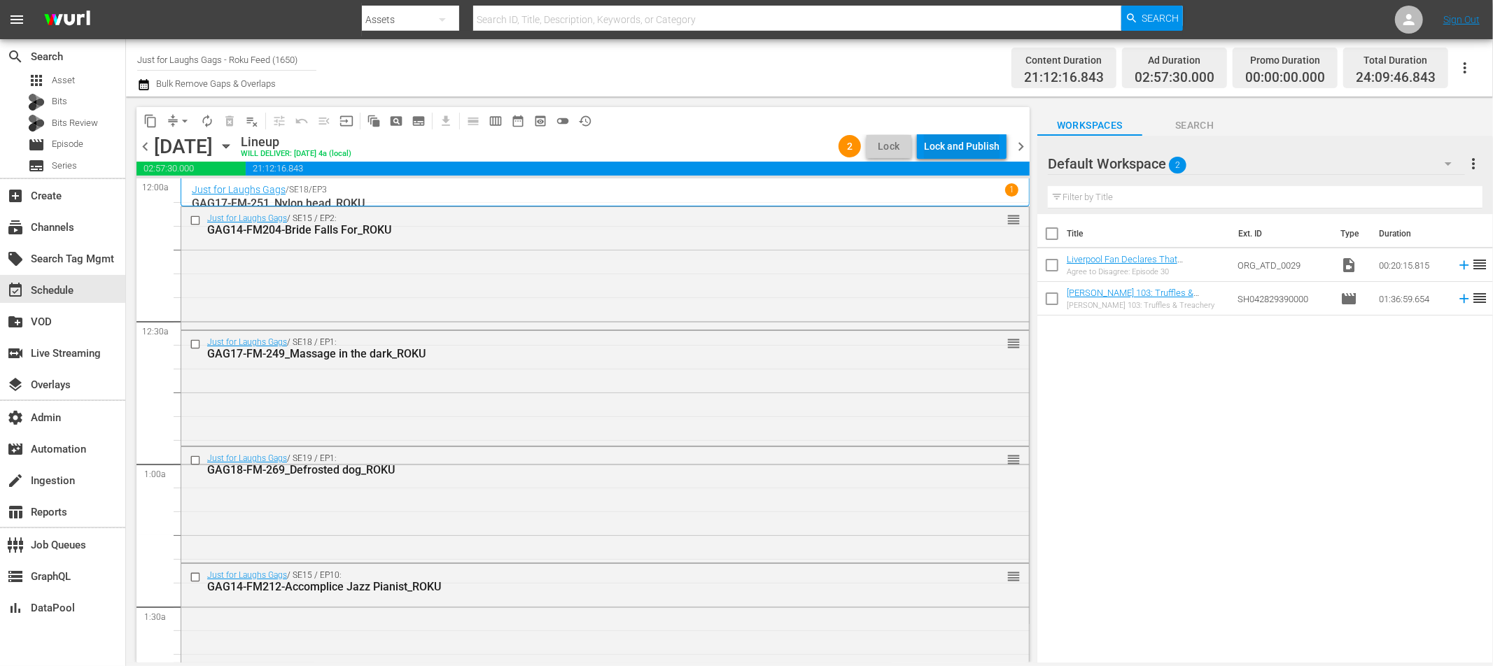
click at [946, 143] on div "Lock and Publish" at bounding box center [962, 146] width 76 height 25
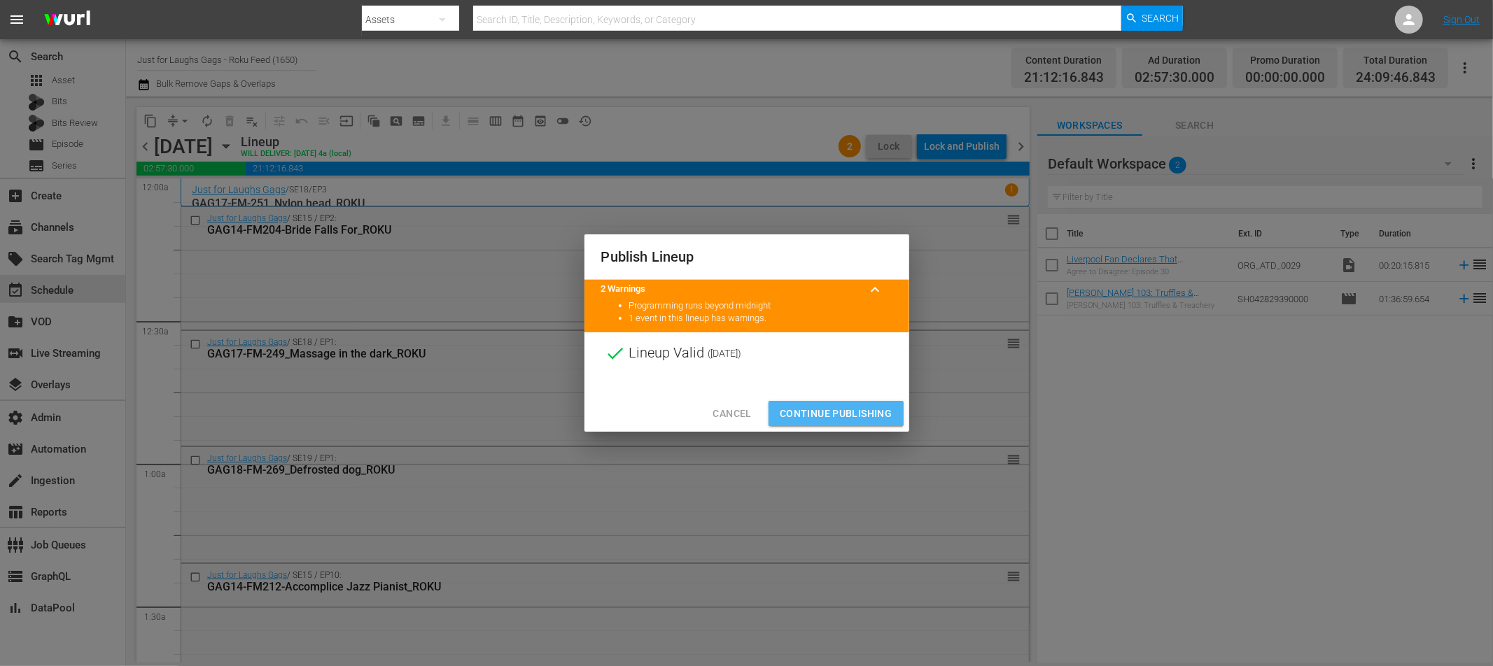
drag, startPoint x: 835, startPoint y: 417, endPoint x: 886, endPoint y: 311, distance: 118.0
click at [835, 417] on span "Continue Publishing" at bounding box center [836, 413] width 113 height 17
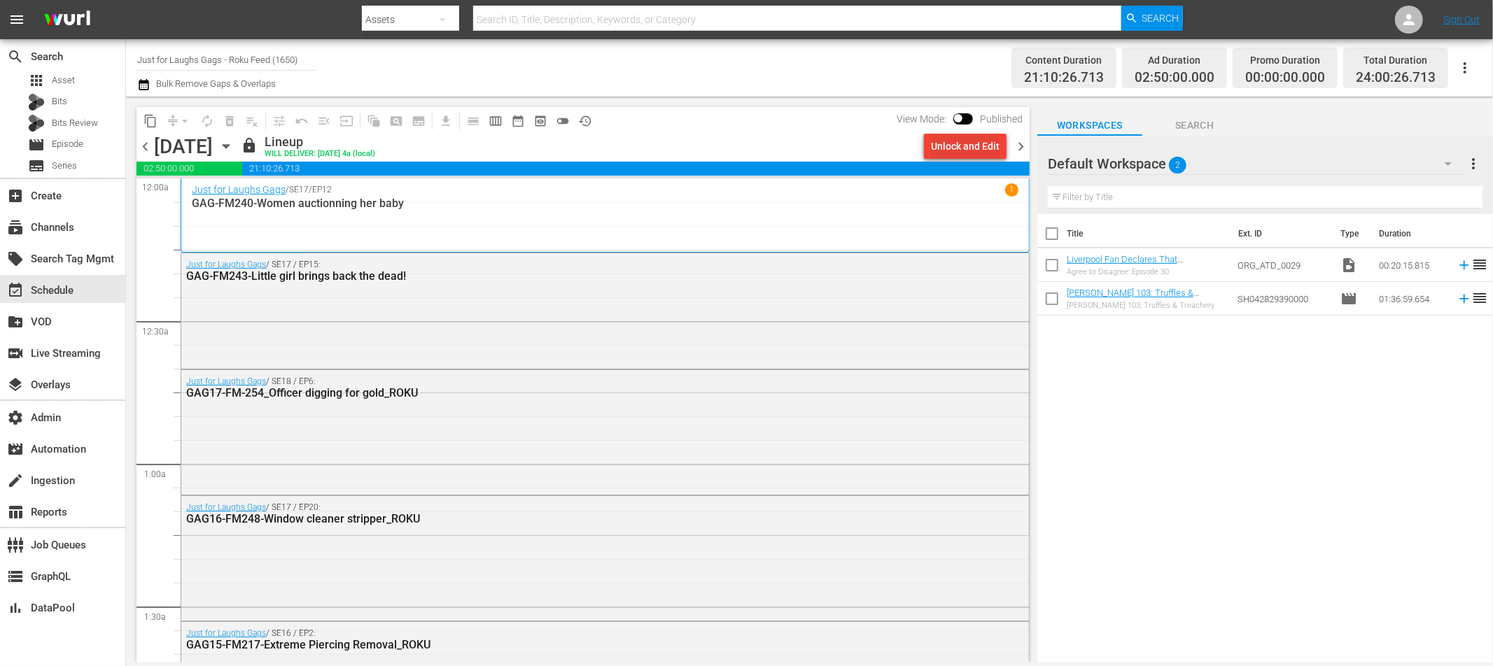
click at [940, 140] on div "Unlock and Edit" at bounding box center [965, 146] width 69 height 25
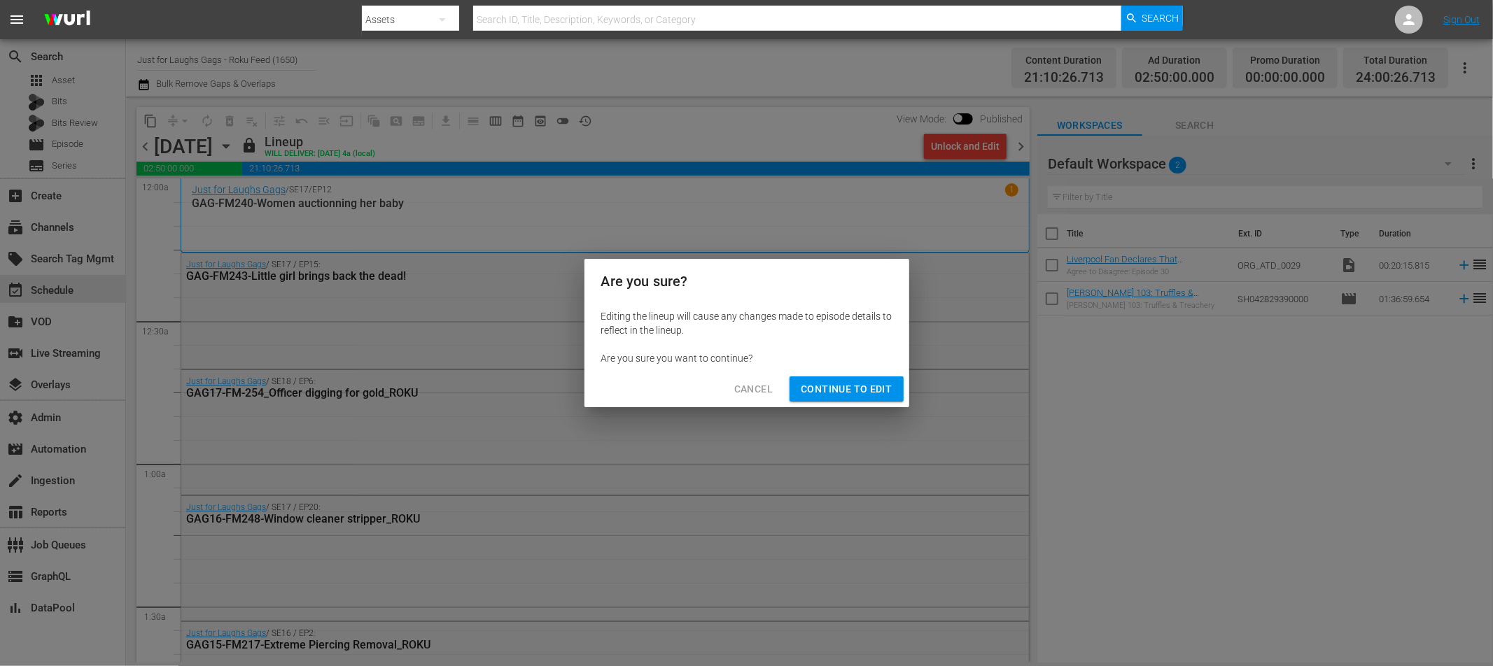
click at [816, 396] on span "Continue to Edit" at bounding box center [846, 389] width 91 height 17
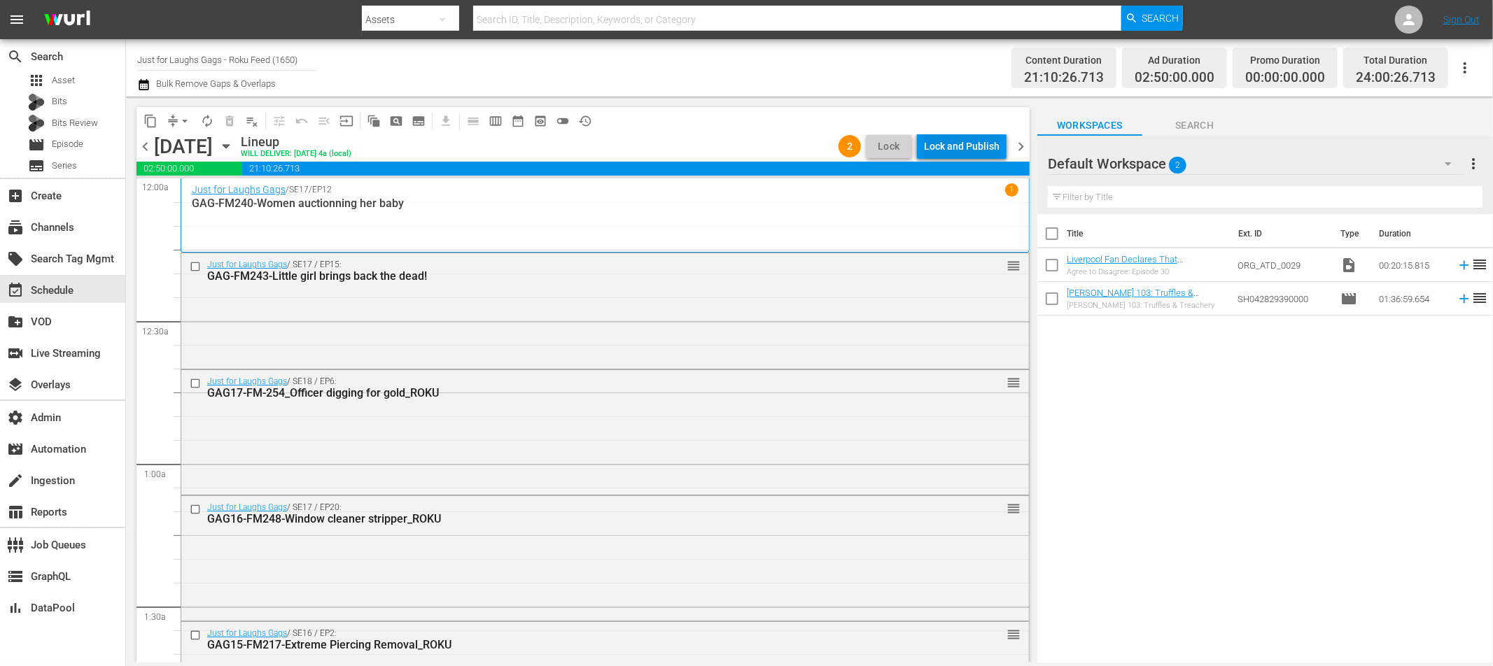
click at [969, 155] on div "Lock and Publish" at bounding box center [962, 146] width 76 height 25
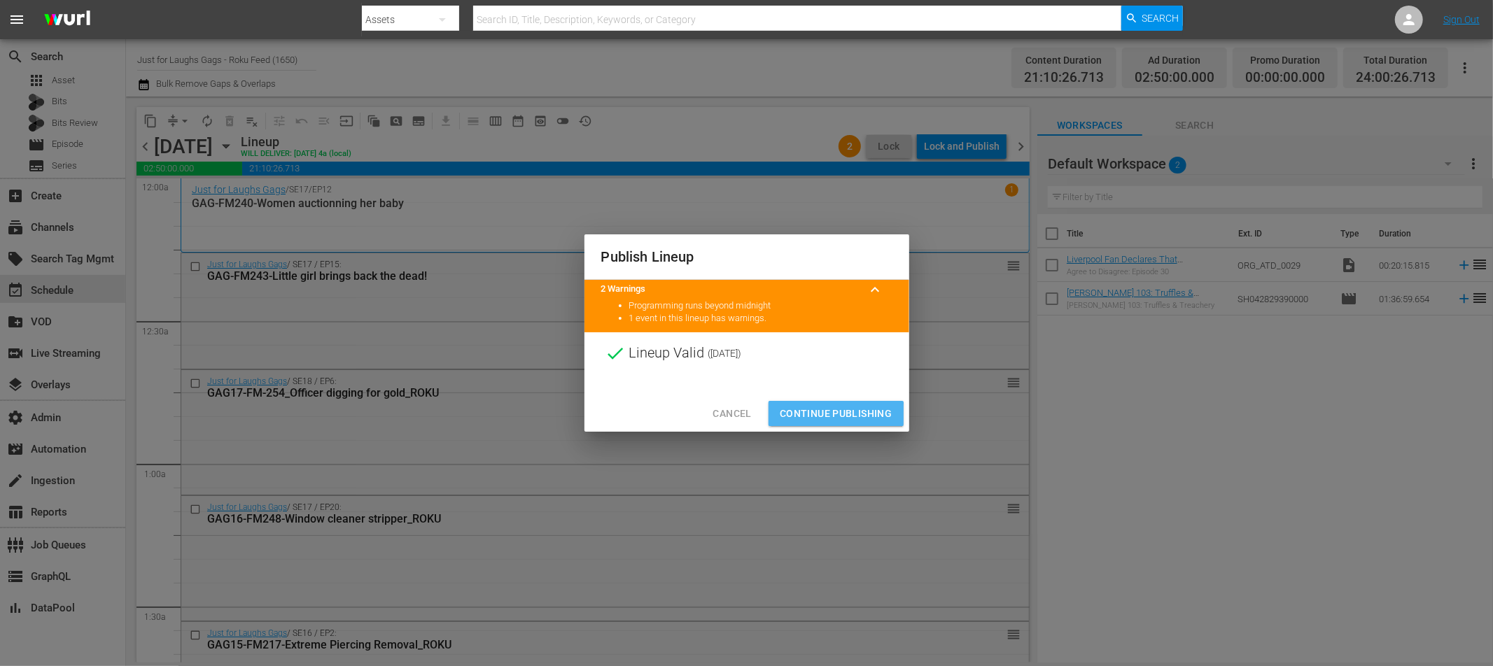
click at [808, 416] on span "Continue Publishing" at bounding box center [836, 413] width 113 height 17
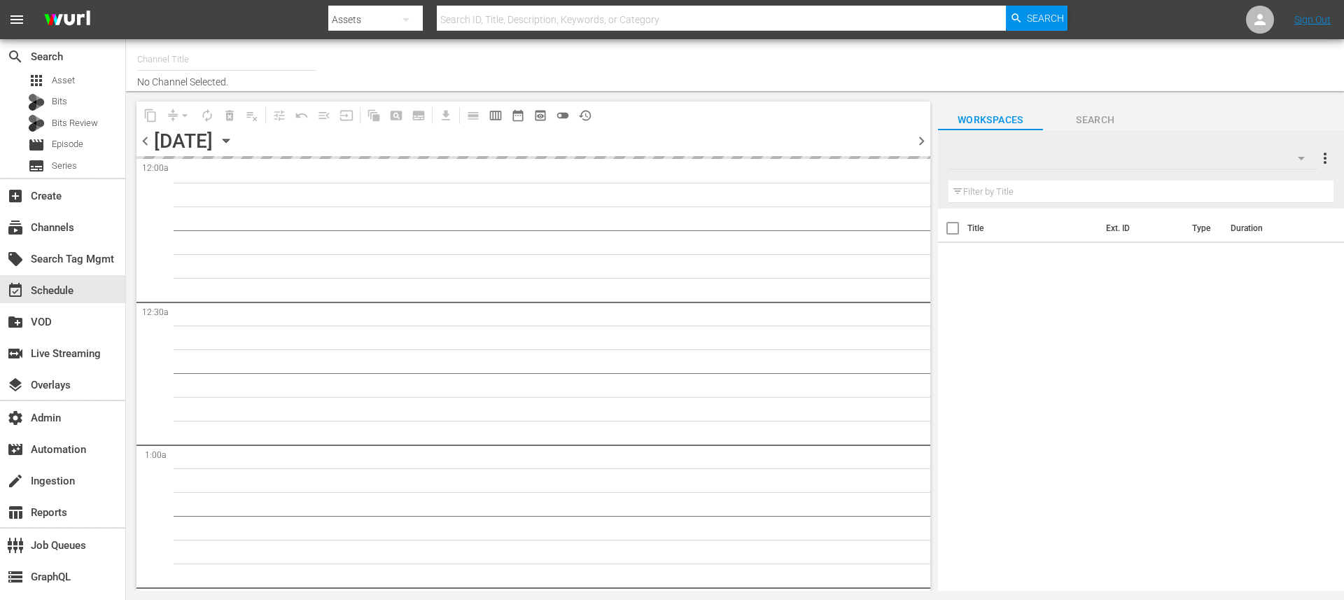
type input "Just for Laughs Gags - Roku Feed (1650)"
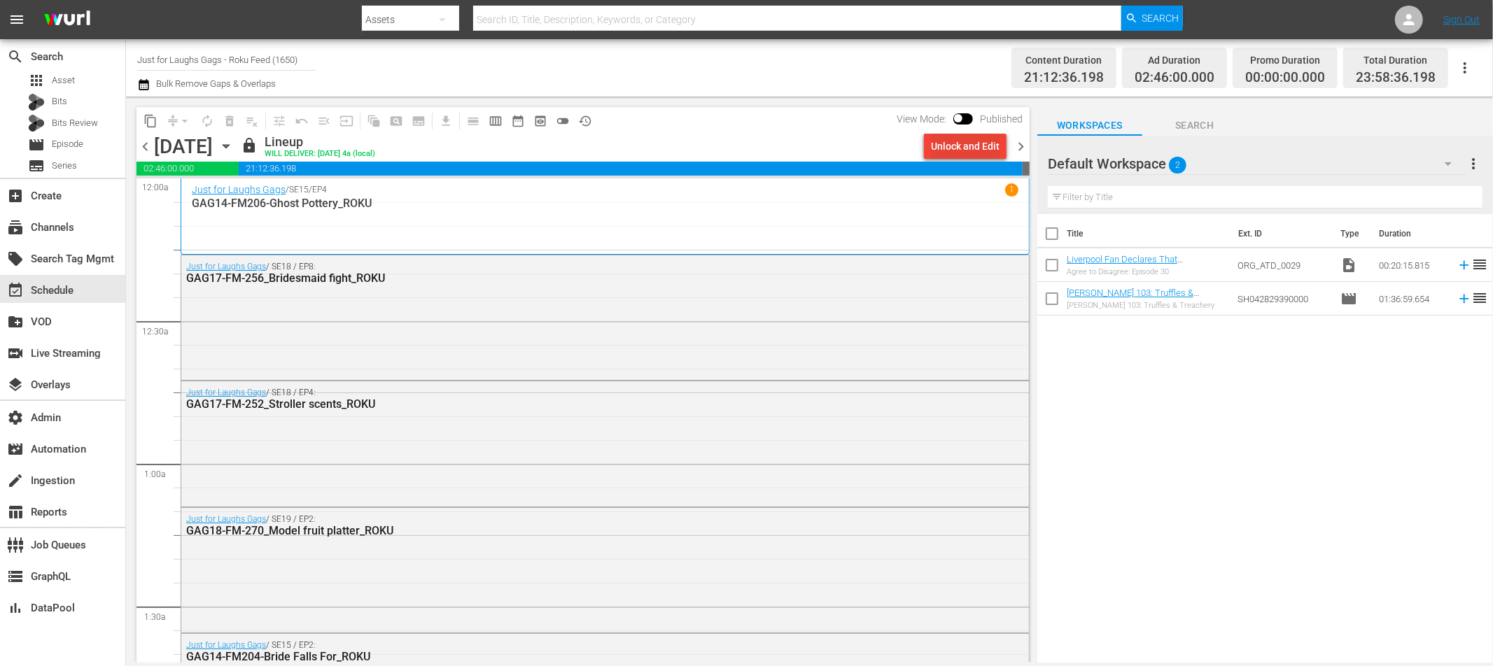
click at [936, 149] on div "Unlock and Edit" at bounding box center [965, 146] width 69 height 25
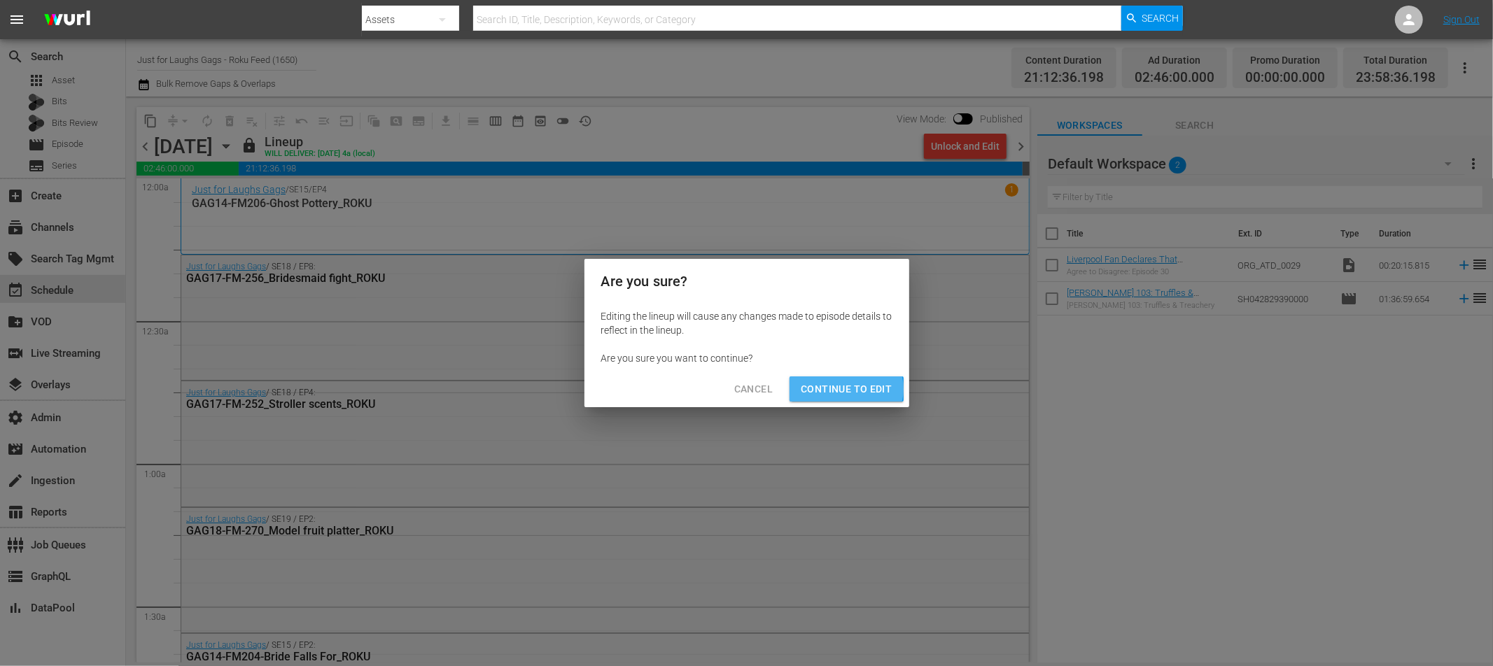
click at [847, 389] on span "Continue to Edit" at bounding box center [846, 389] width 91 height 17
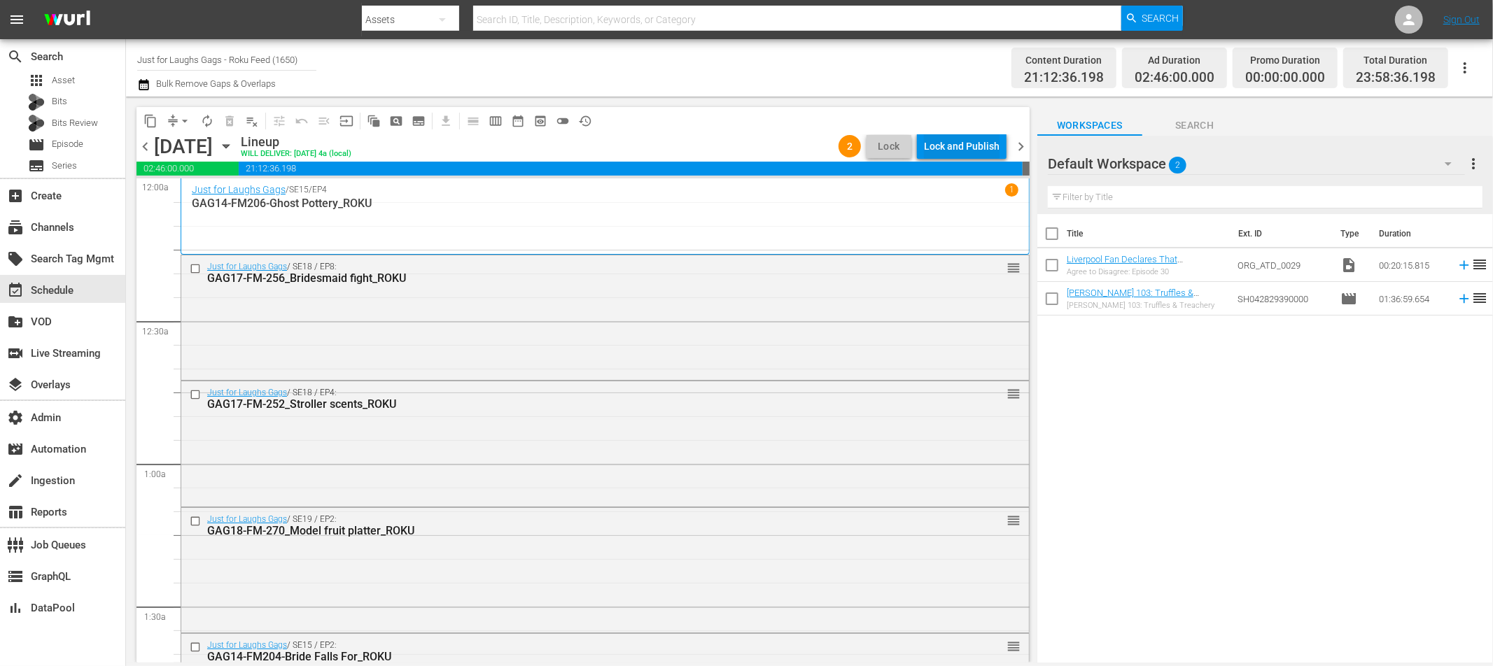
click at [957, 149] on div "Lock and Publish" at bounding box center [962, 146] width 76 height 25
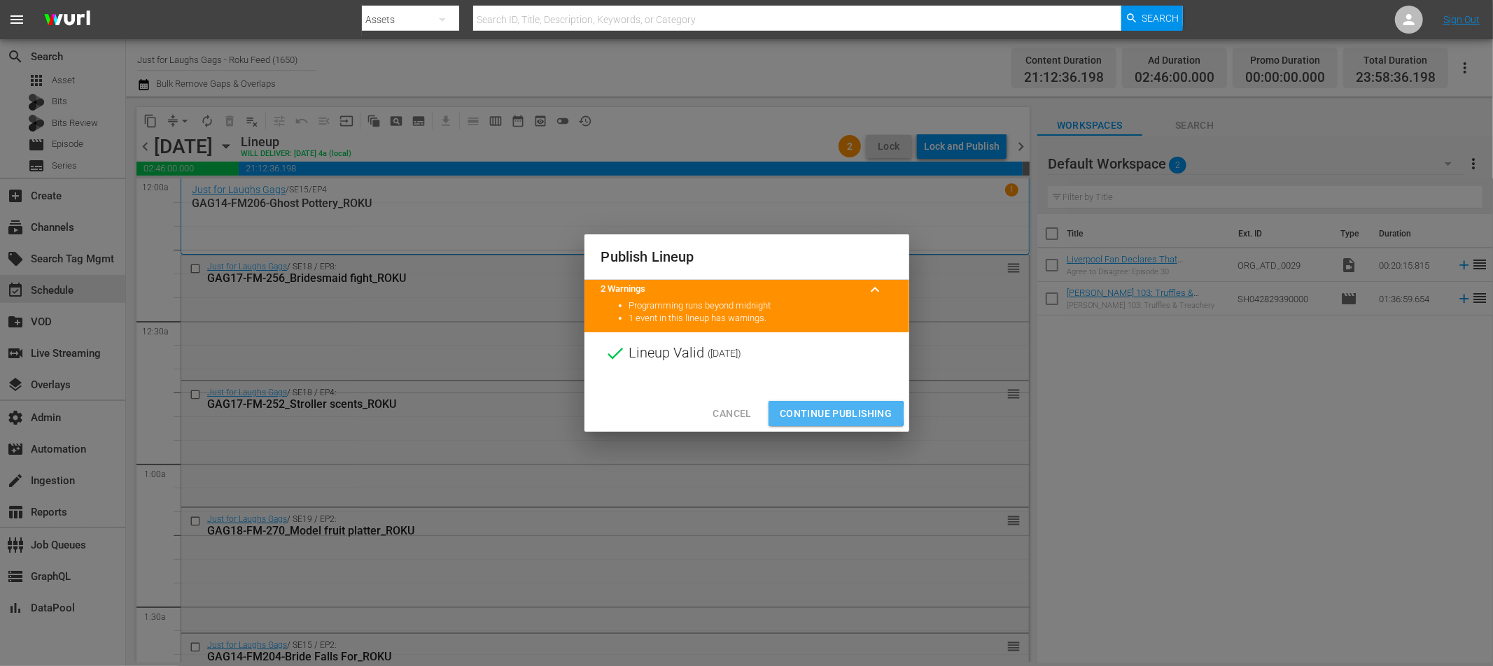
click at [818, 414] on span "Continue Publishing" at bounding box center [836, 413] width 113 height 17
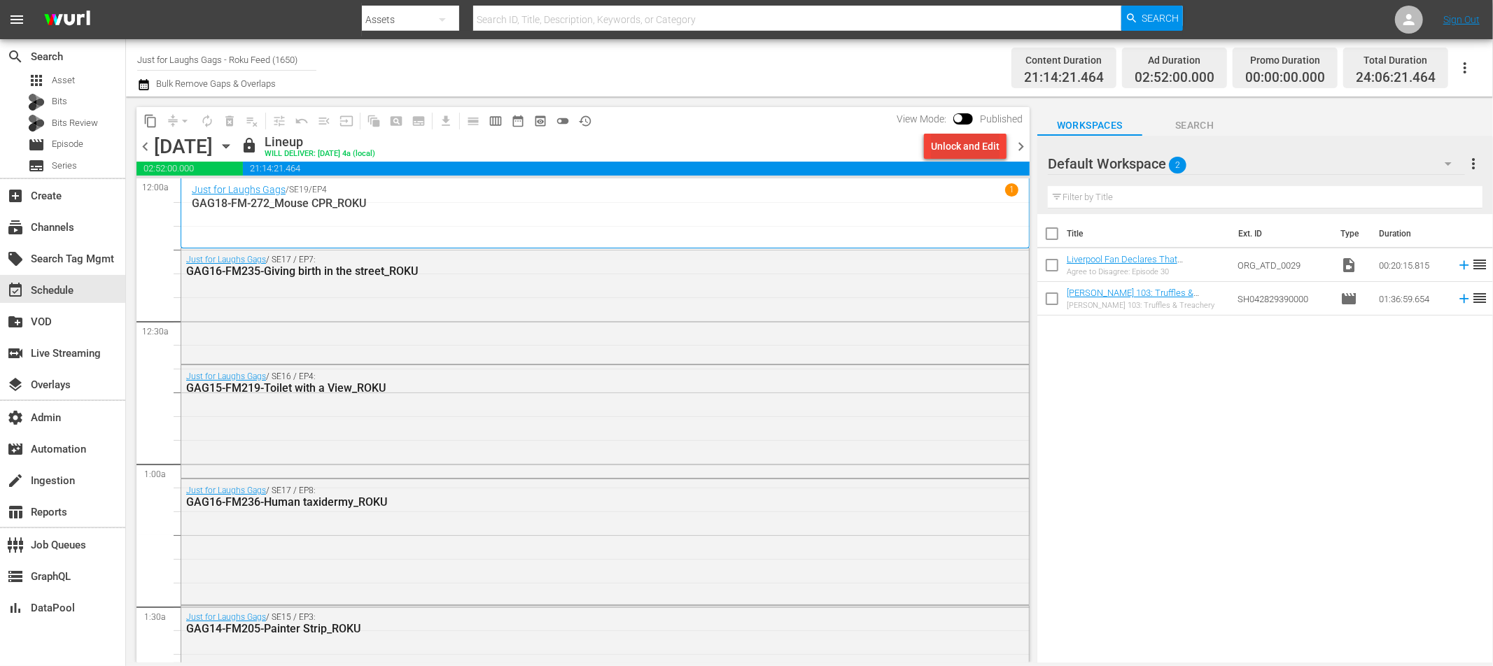
click at [955, 146] on div "Unlock and Edit" at bounding box center [965, 146] width 69 height 25
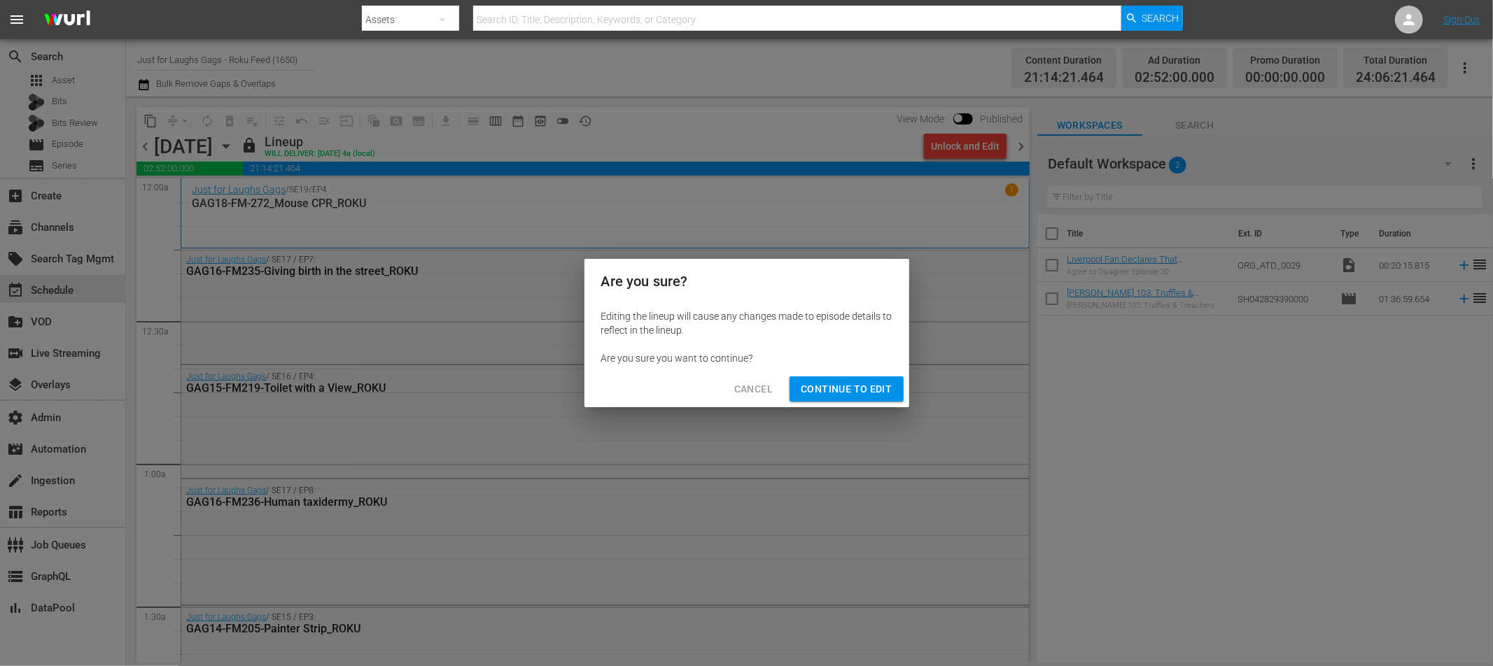
click at [825, 399] on button "Continue to Edit" at bounding box center [846, 390] width 113 height 26
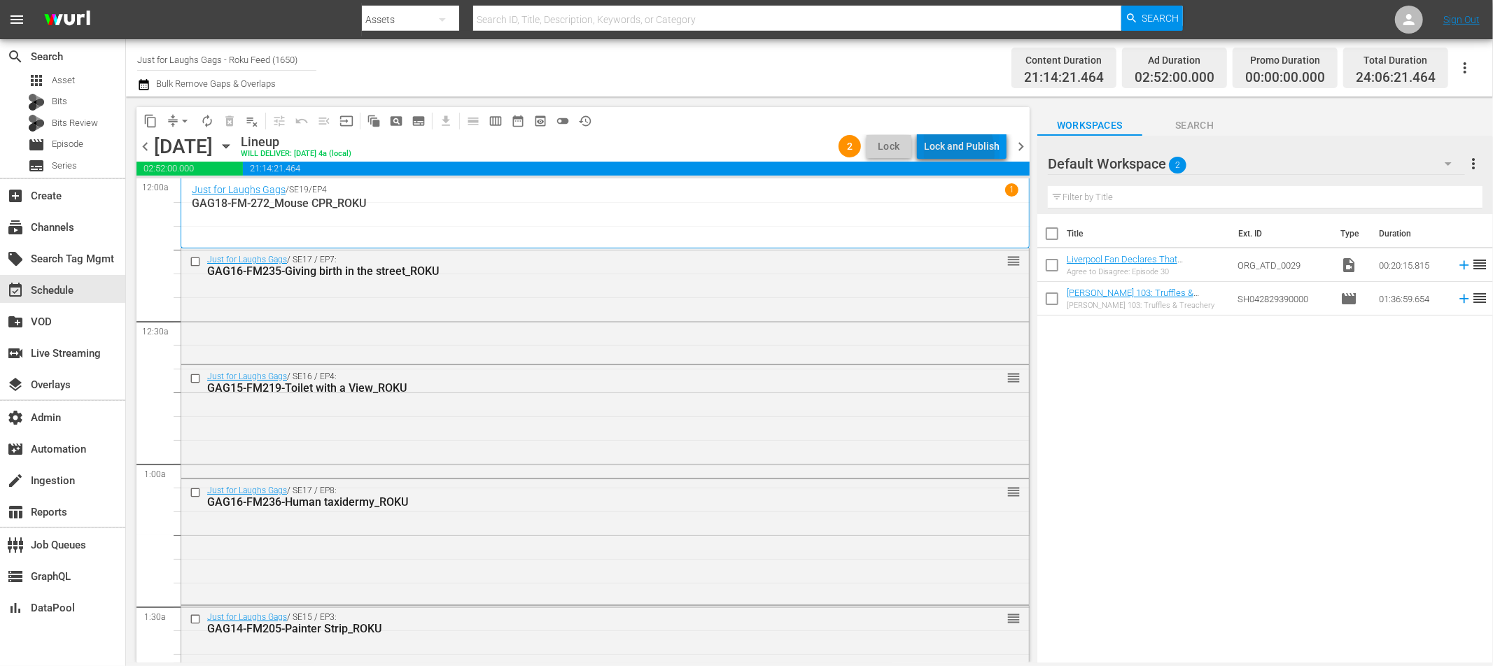
click at [939, 152] on div "Lock and Publish" at bounding box center [962, 146] width 76 height 25
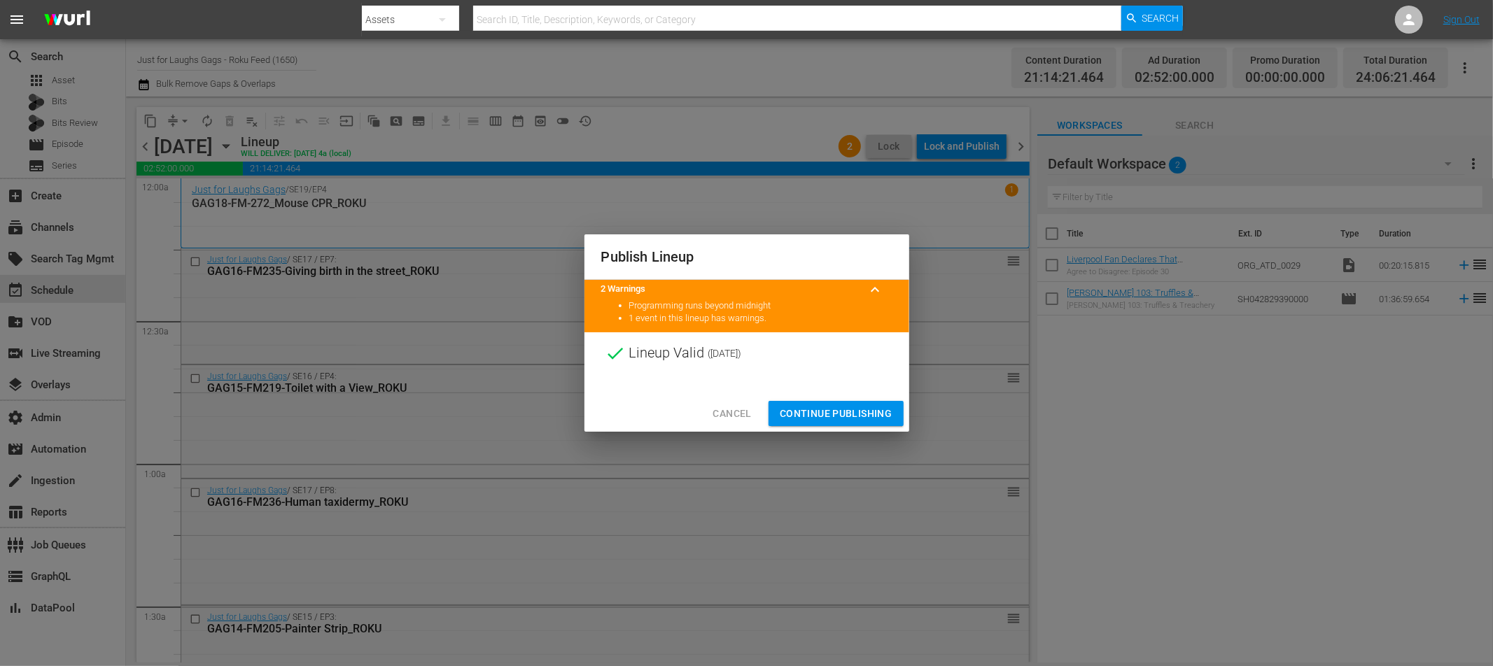
click at [832, 416] on span "Continue Publishing" at bounding box center [836, 413] width 113 height 17
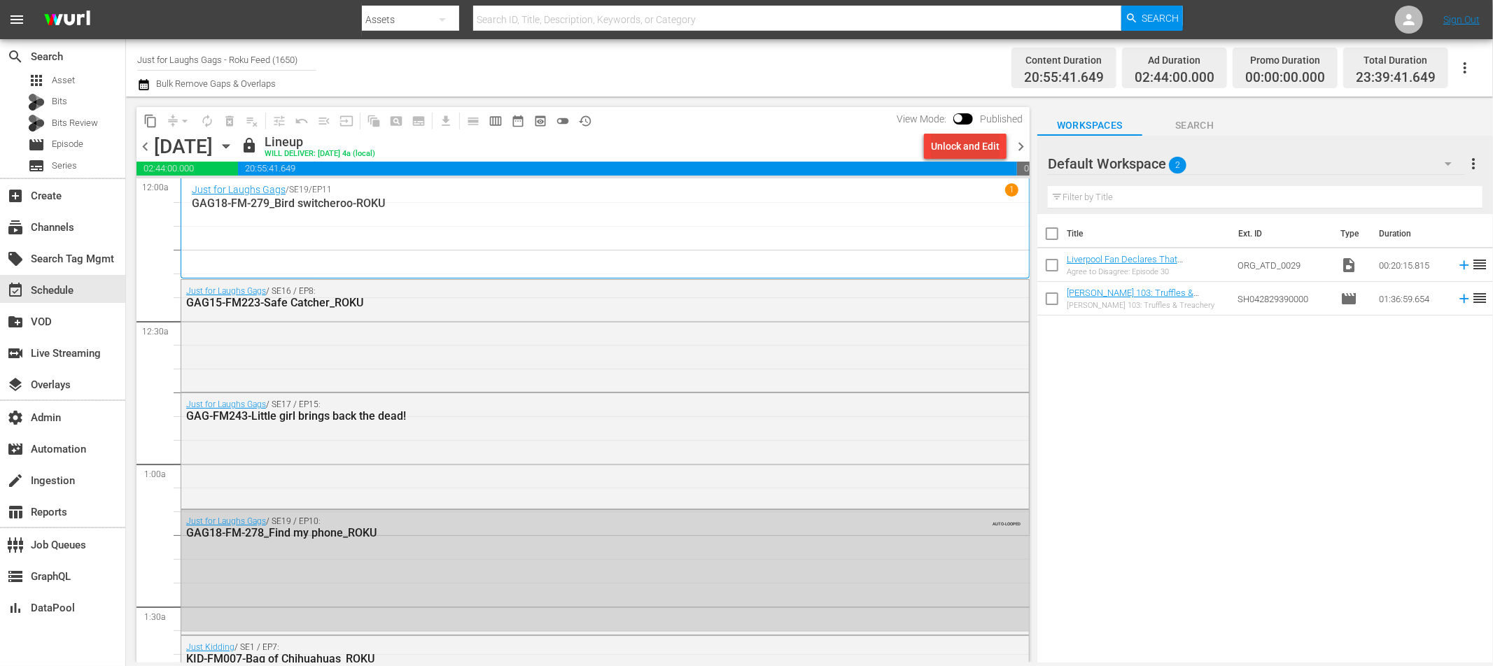
click at [963, 153] on div "Unlock and Edit" at bounding box center [965, 146] width 69 height 25
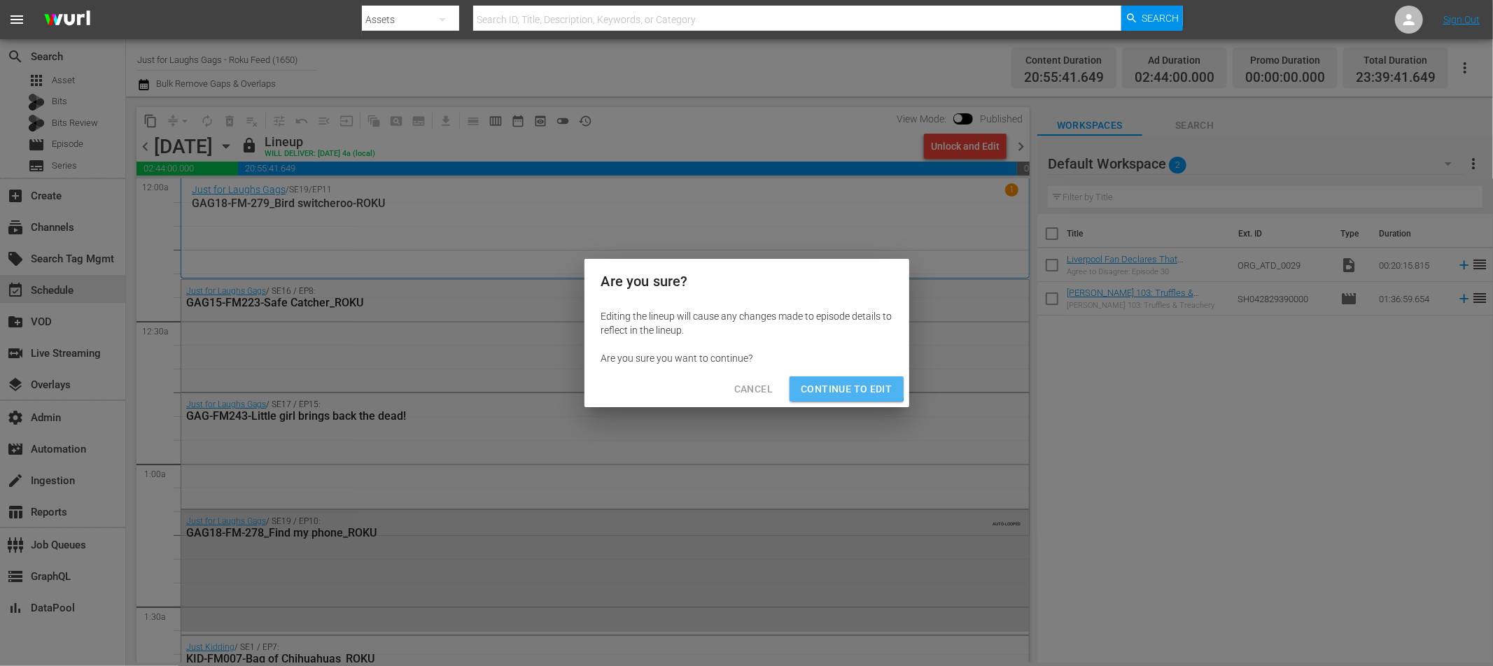
click at [832, 383] on span "Continue to Edit" at bounding box center [846, 389] width 91 height 17
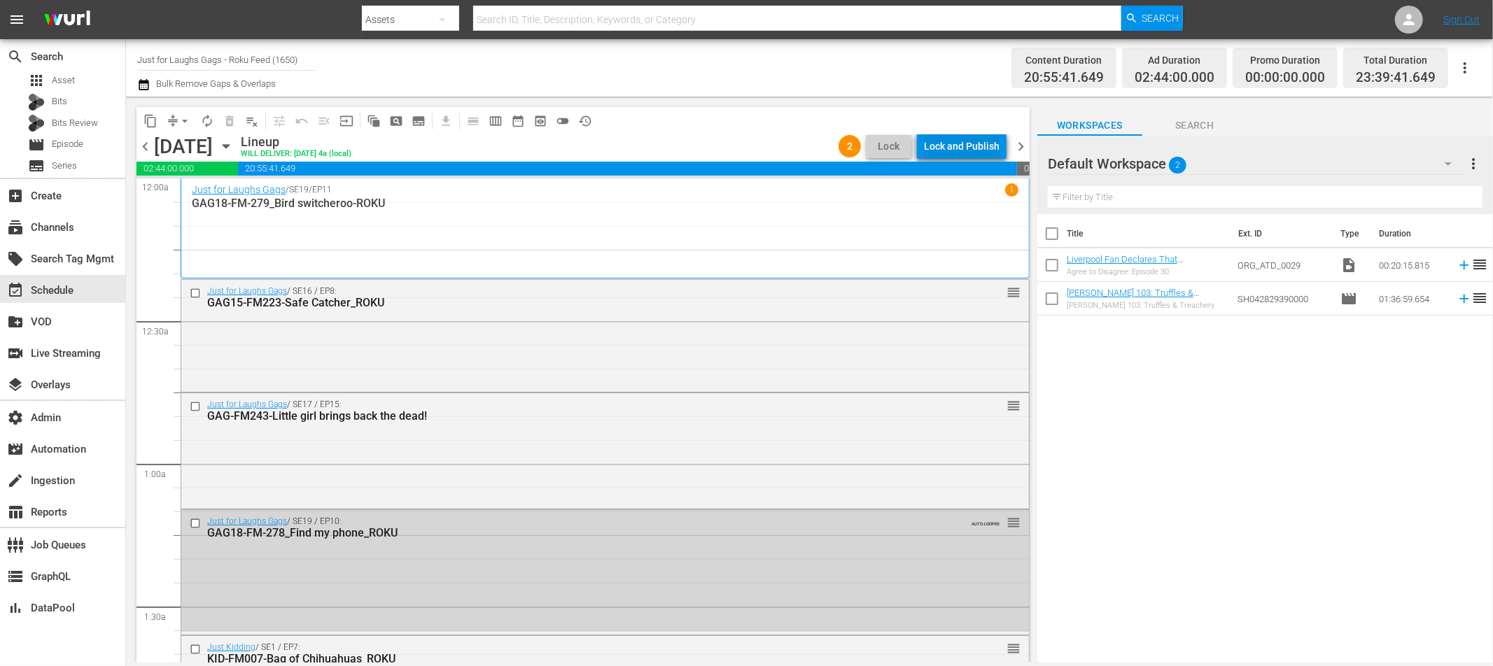
click at [979, 146] on div "Lock and Publish" at bounding box center [962, 146] width 76 height 25
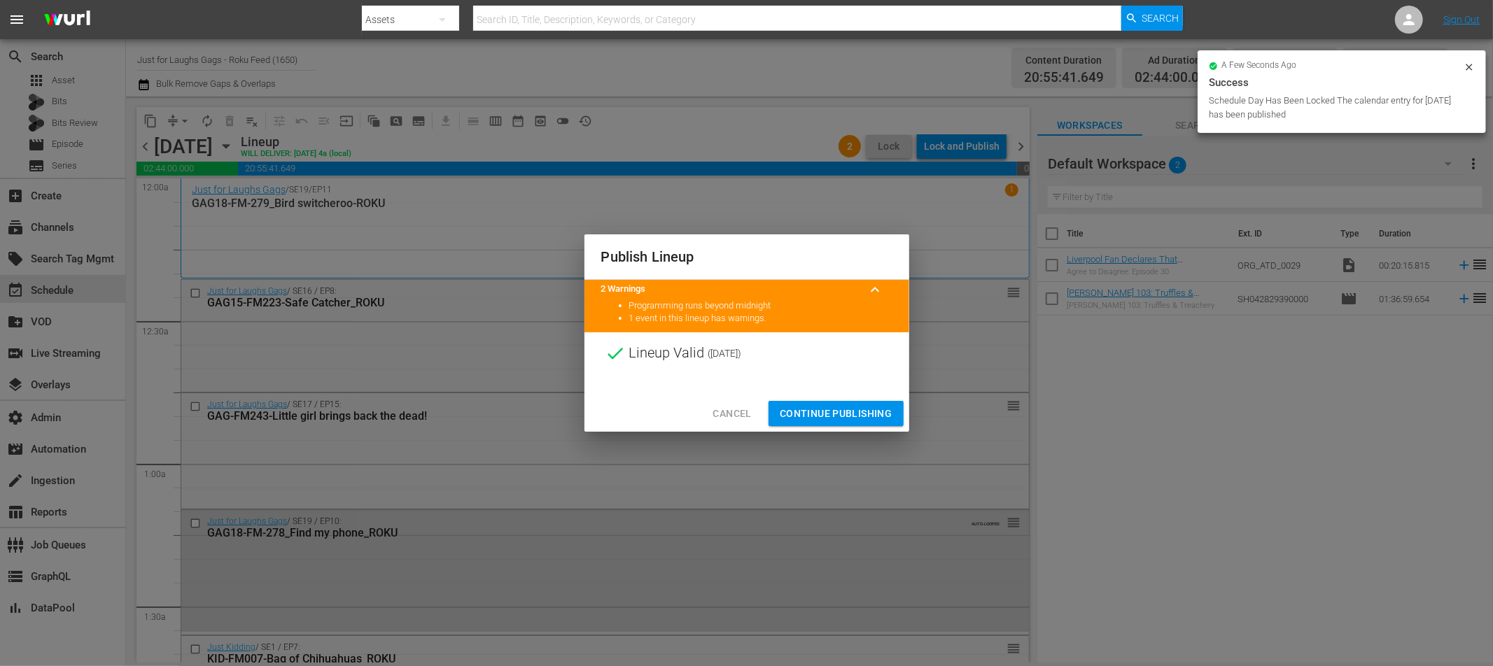
click at [834, 419] on span "Continue Publishing" at bounding box center [836, 413] width 113 height 17
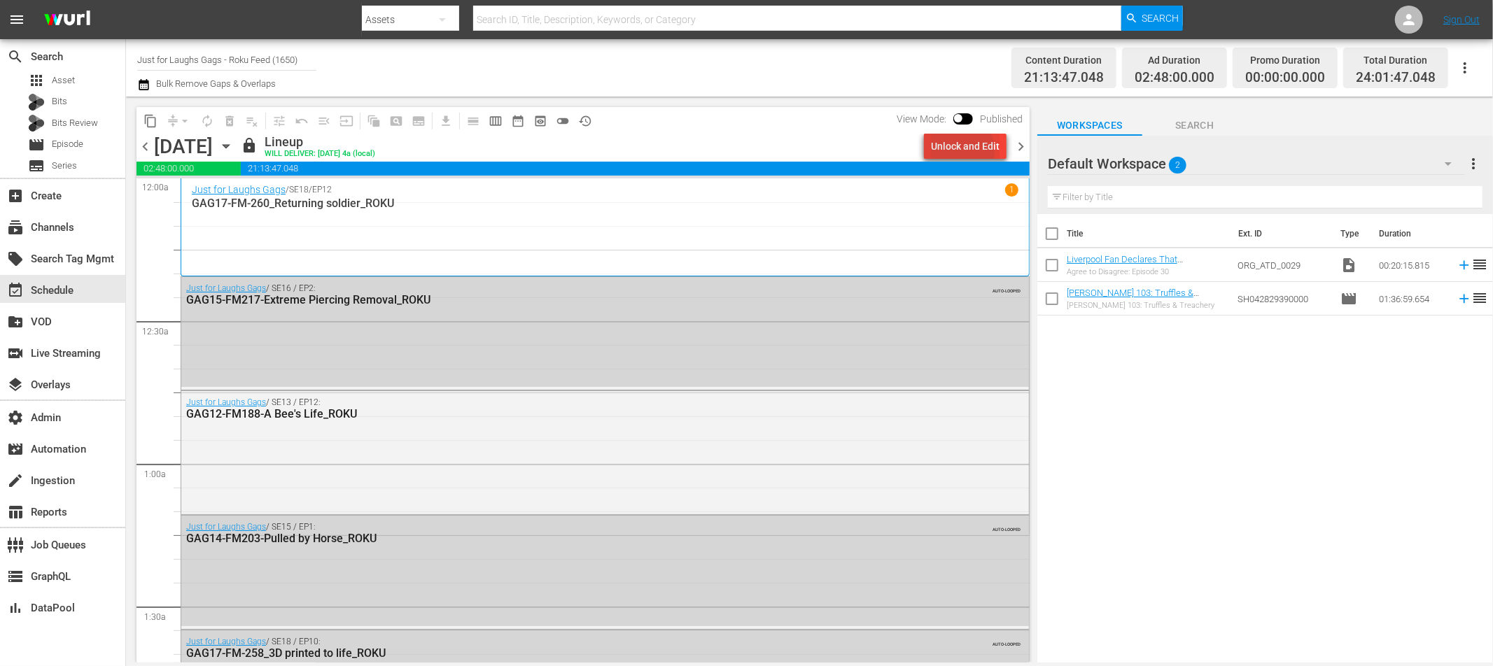
click at [958, 150] on div "Unlock and Edit" at bounding box center [965, 146] width 69 height 25
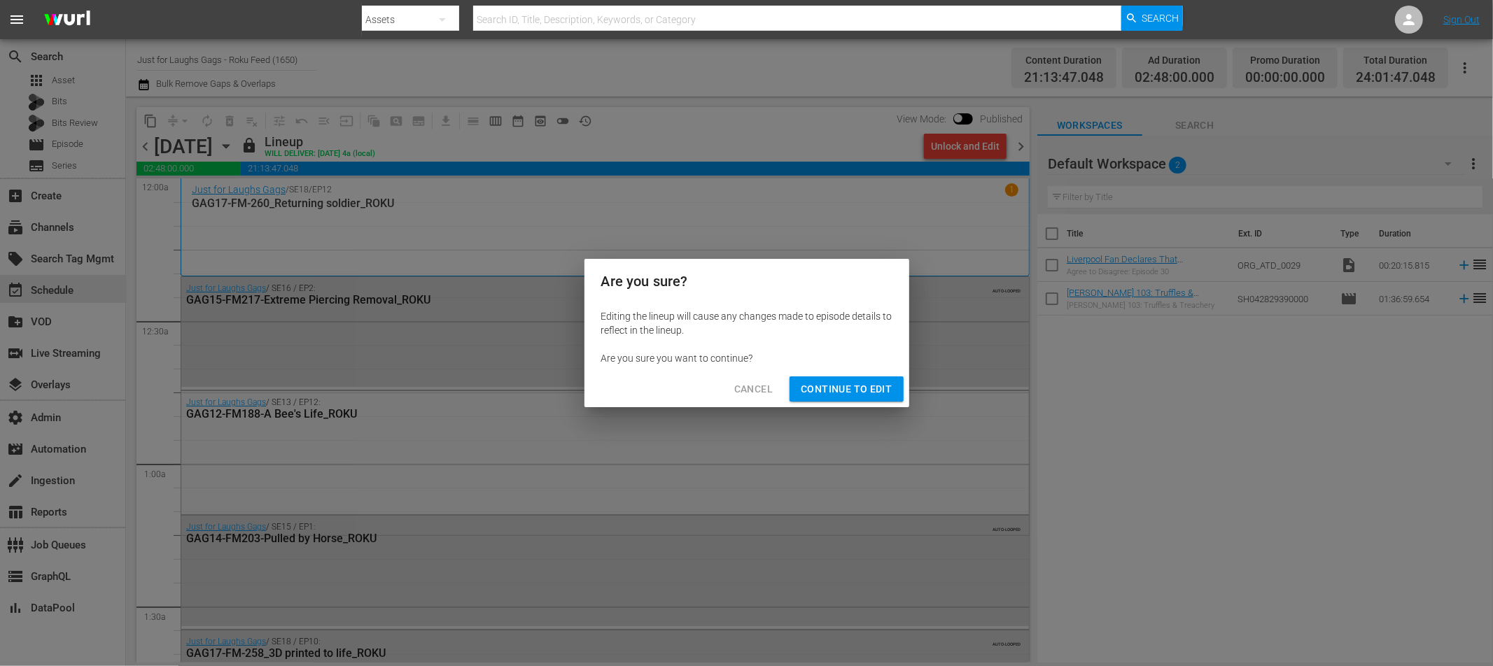
click at [834, 387] on span "Continue to Edit" at bounding box center [846, 389] width 91 height 17
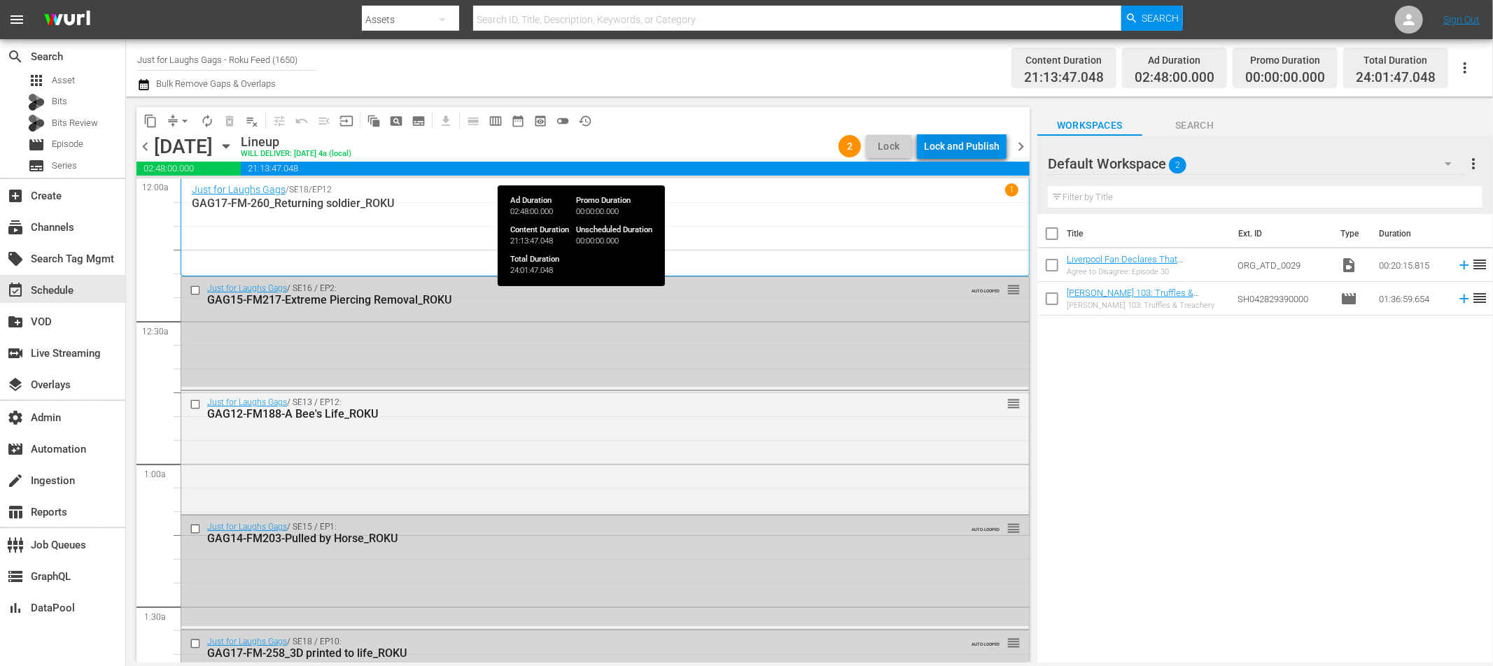
click at [960, 145] on div "Lock and Publish" at bounding box center [962, 146] width 76 height 25
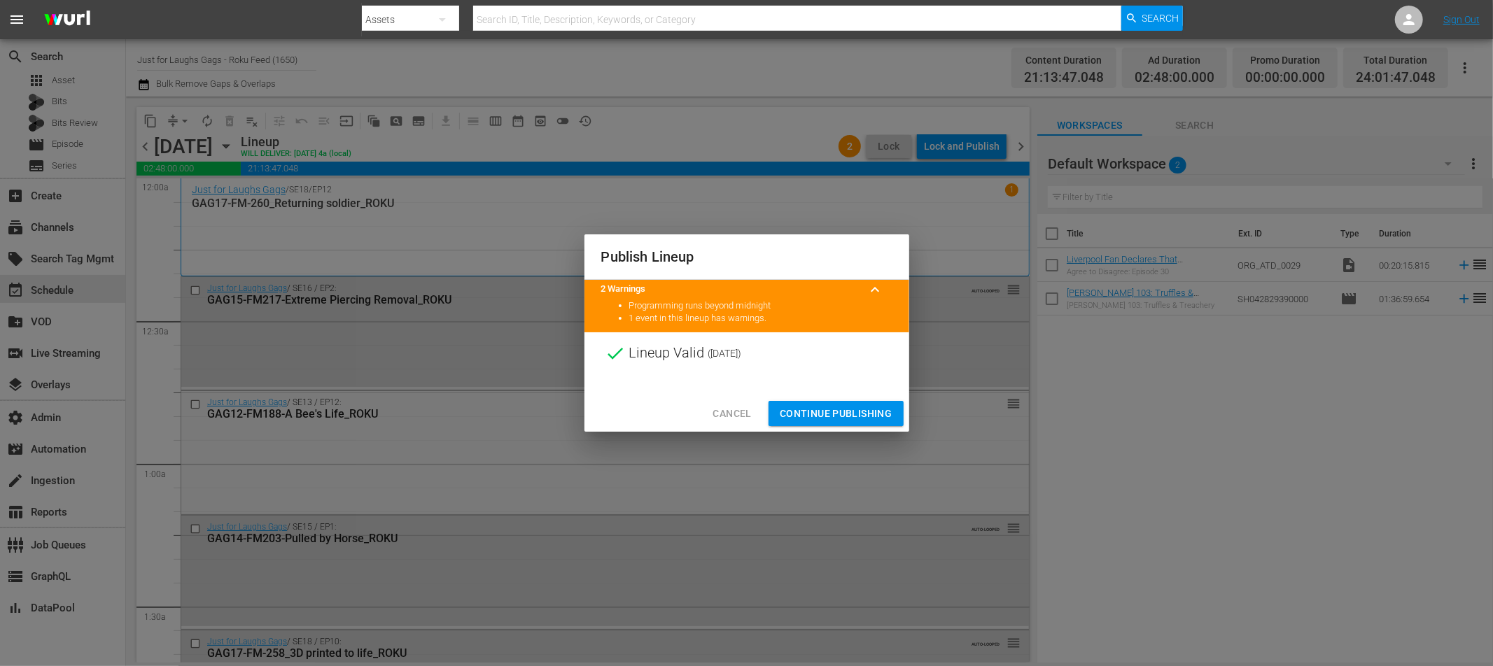
click at [831, 414] on span "Continue Publishing" at bounding box center [836, 413] width 113 height 17
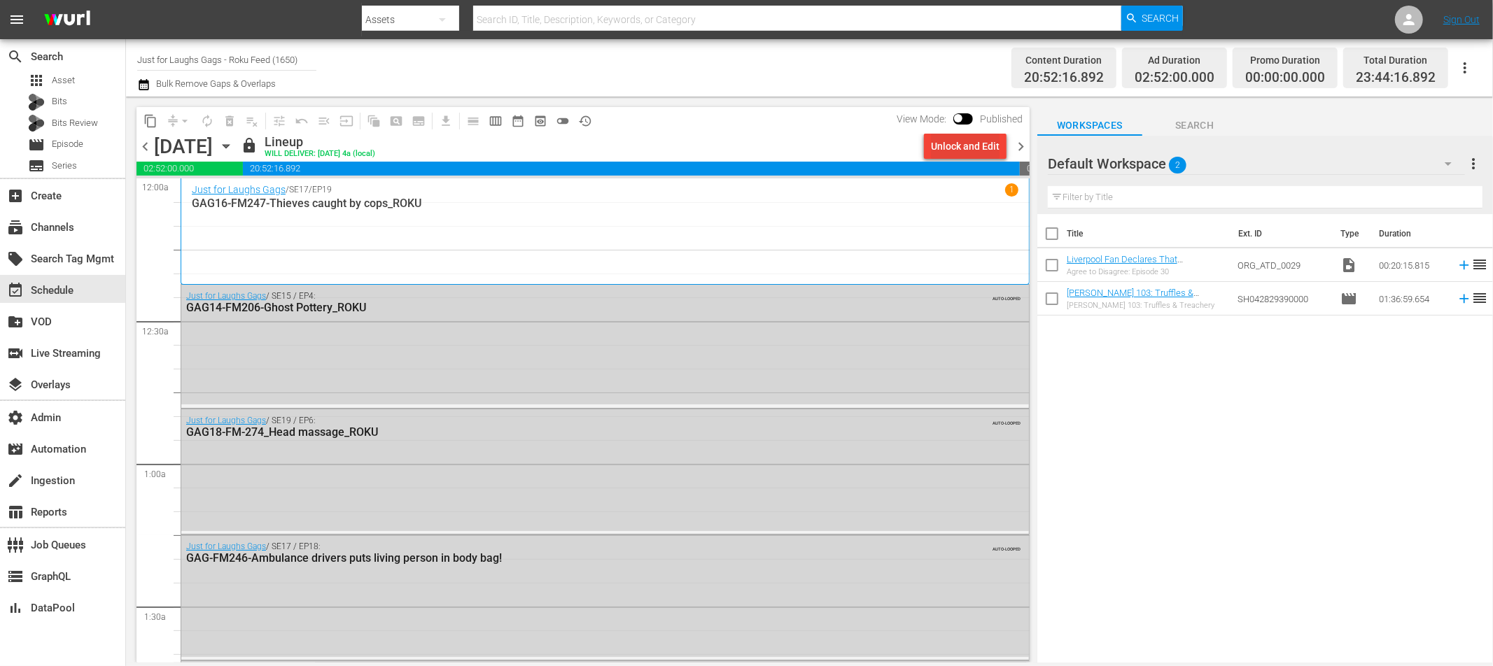
click at [959, 149] on div "Unlock and Edit" at bounding box center [965, 146] width 69 height 25
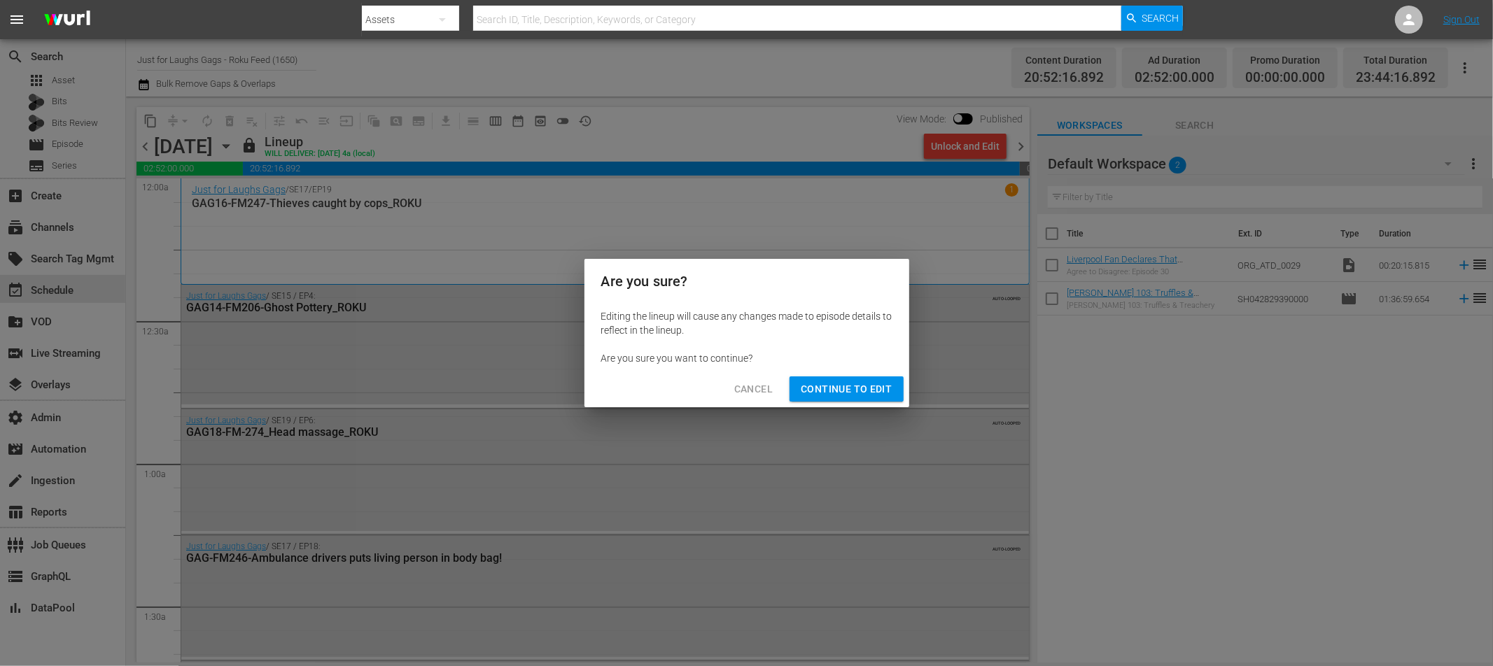
click at [827, 397] on span "Continue to Edit" at bounding box center [846, 389] width 91 height 17
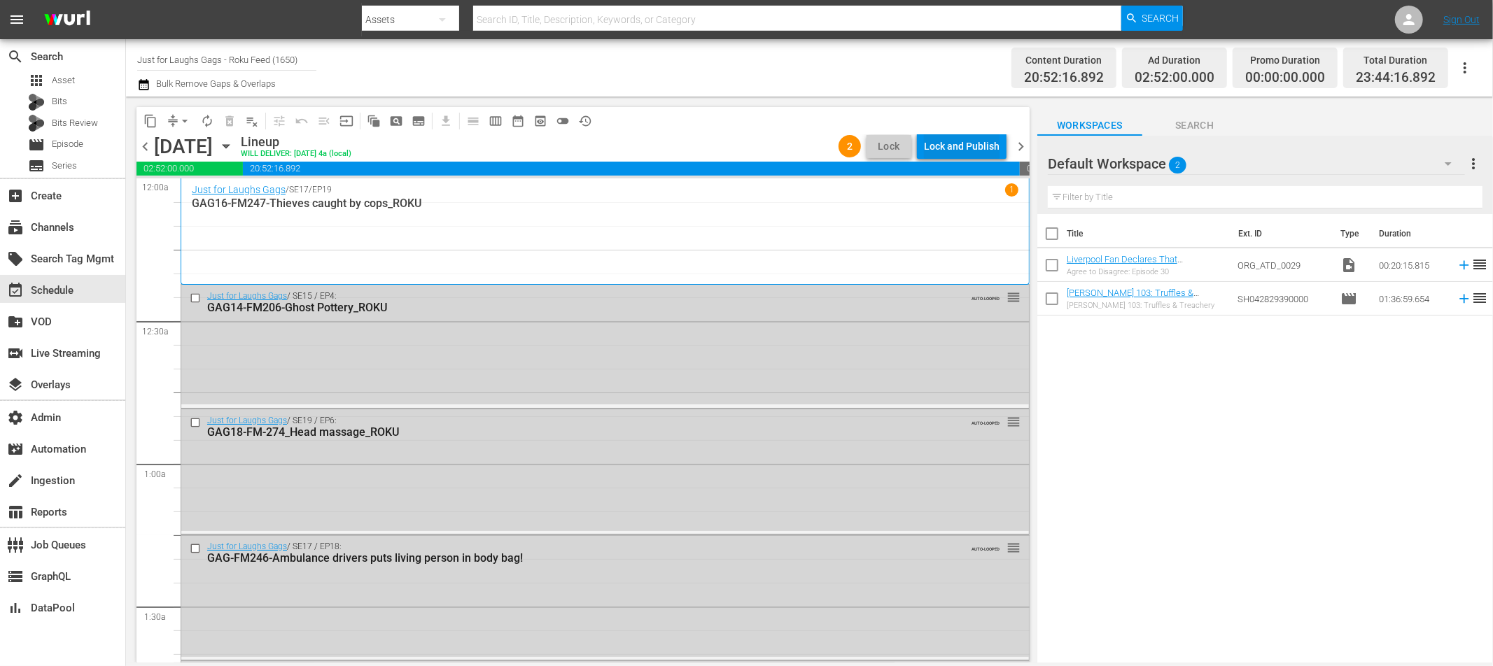
click at [960, 142] on div "Lock and Publish" at bounding box center [962, 146] width 76 height 25
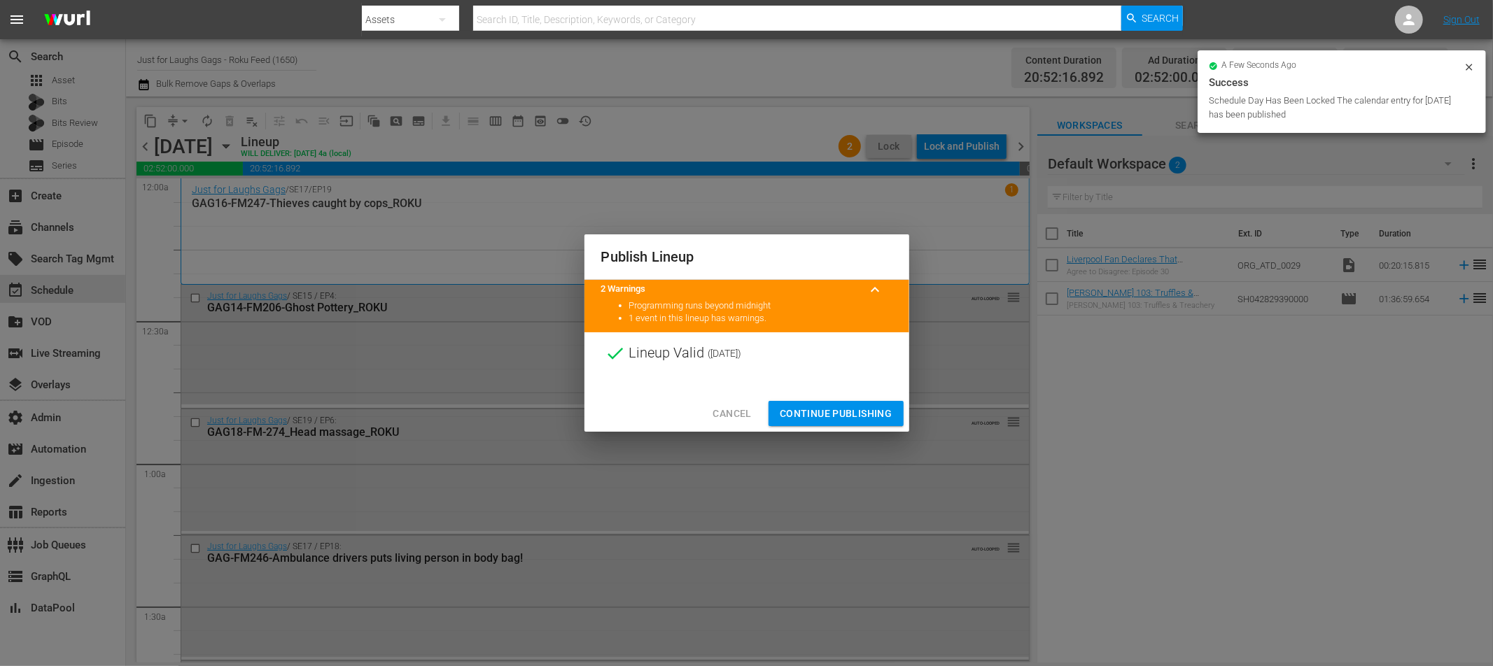
click at [819, 415] on span "Continue Publishing" at bounding box center [836, 413] width 113 height 17
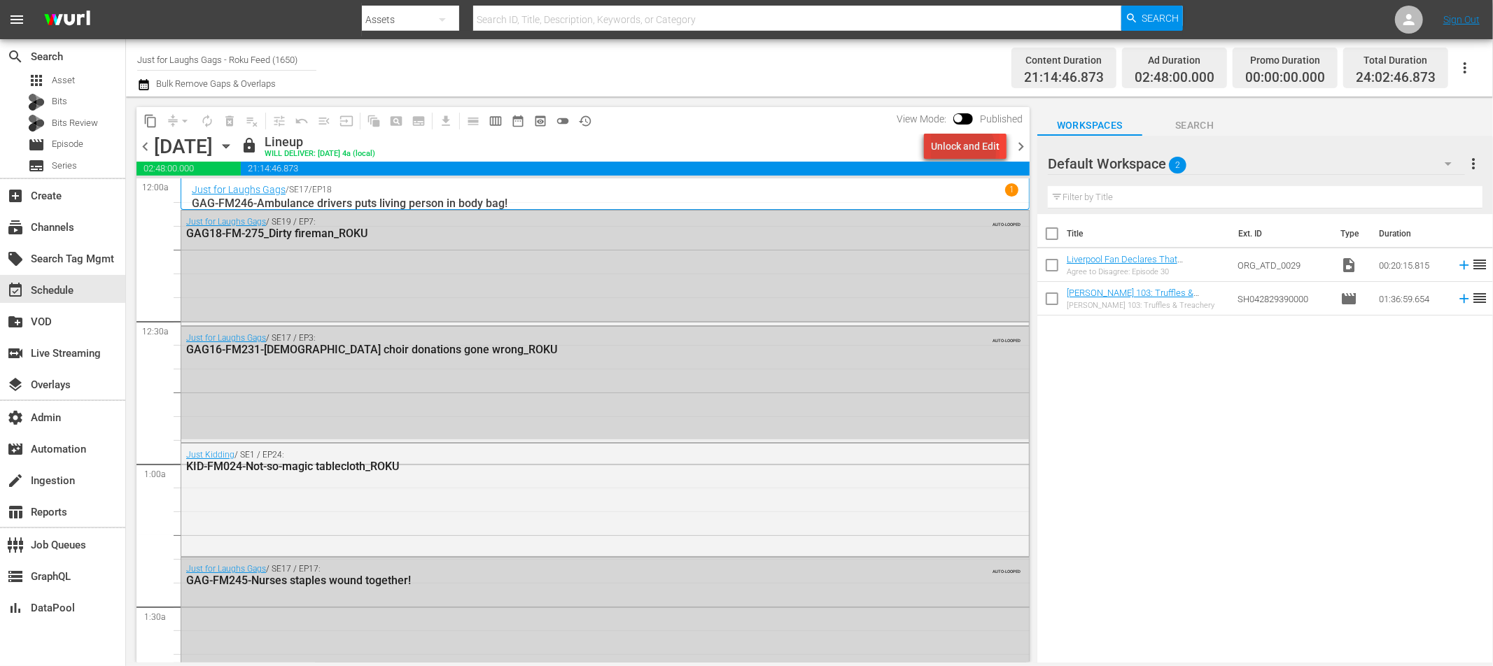
click at [960, 153] on div "Unlock and Edit" at bounding box center [965, 146] width 69 height 25
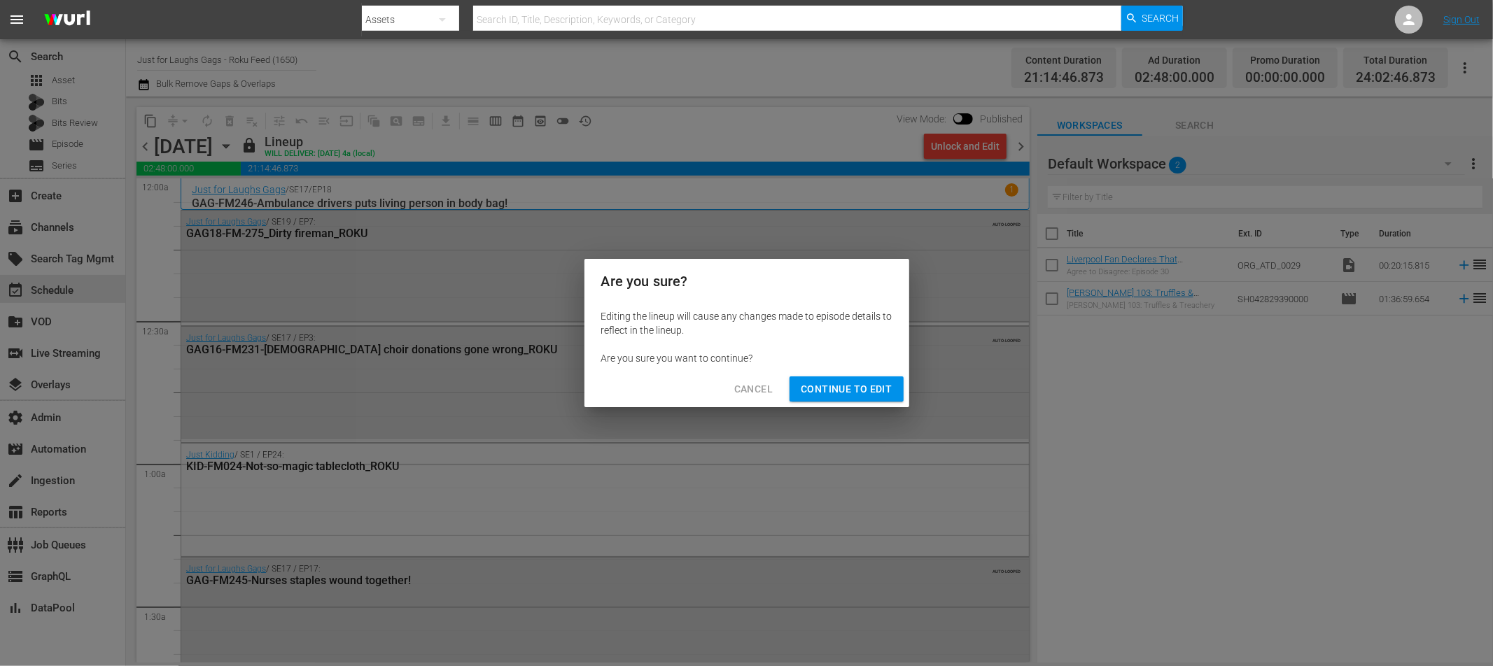
drag, startPoint x: 806, startPoint y: 391, endPoint x: 818, endPoint y: 375, distance: 19.6
click at [806, 391] on span "Continue to Edit" at bounding box center [846, 389] width 91 height 17
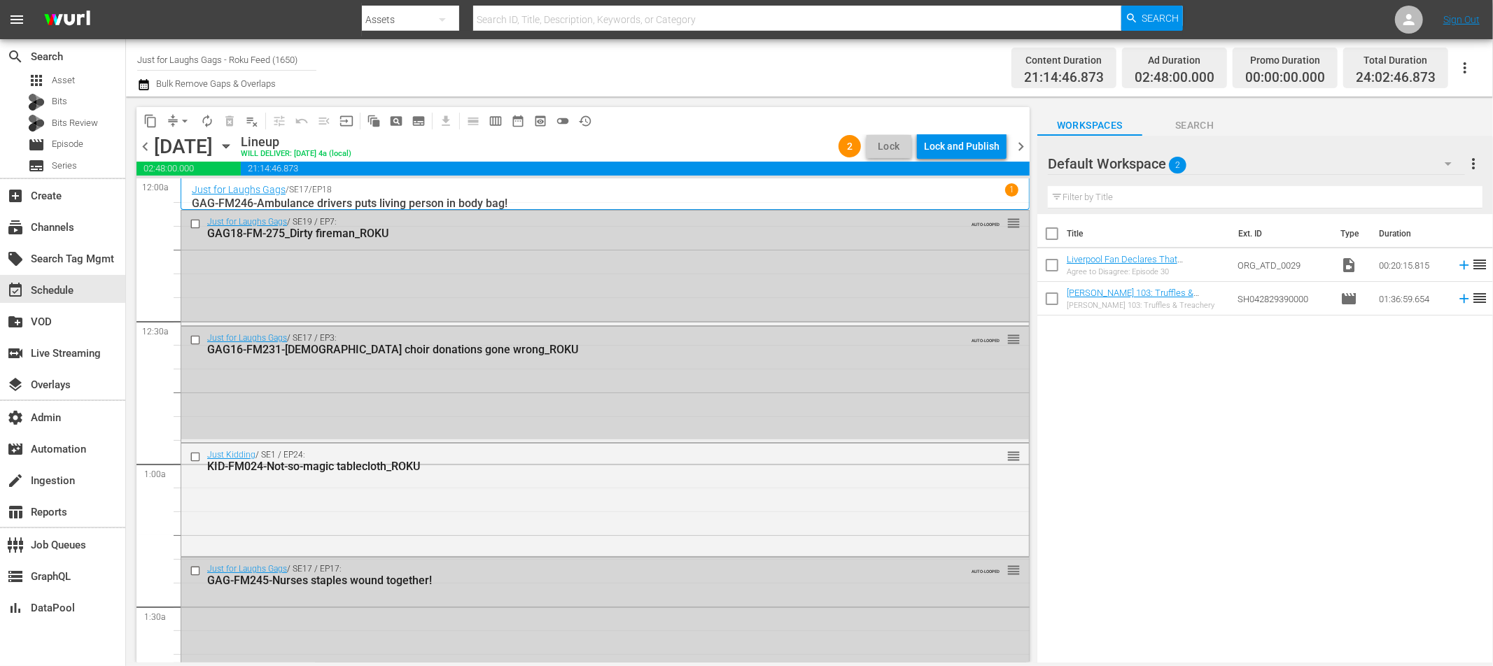
click at [963, 151] on div "Lock and Publish" at bounding box center [962, 146] width 76 height 25
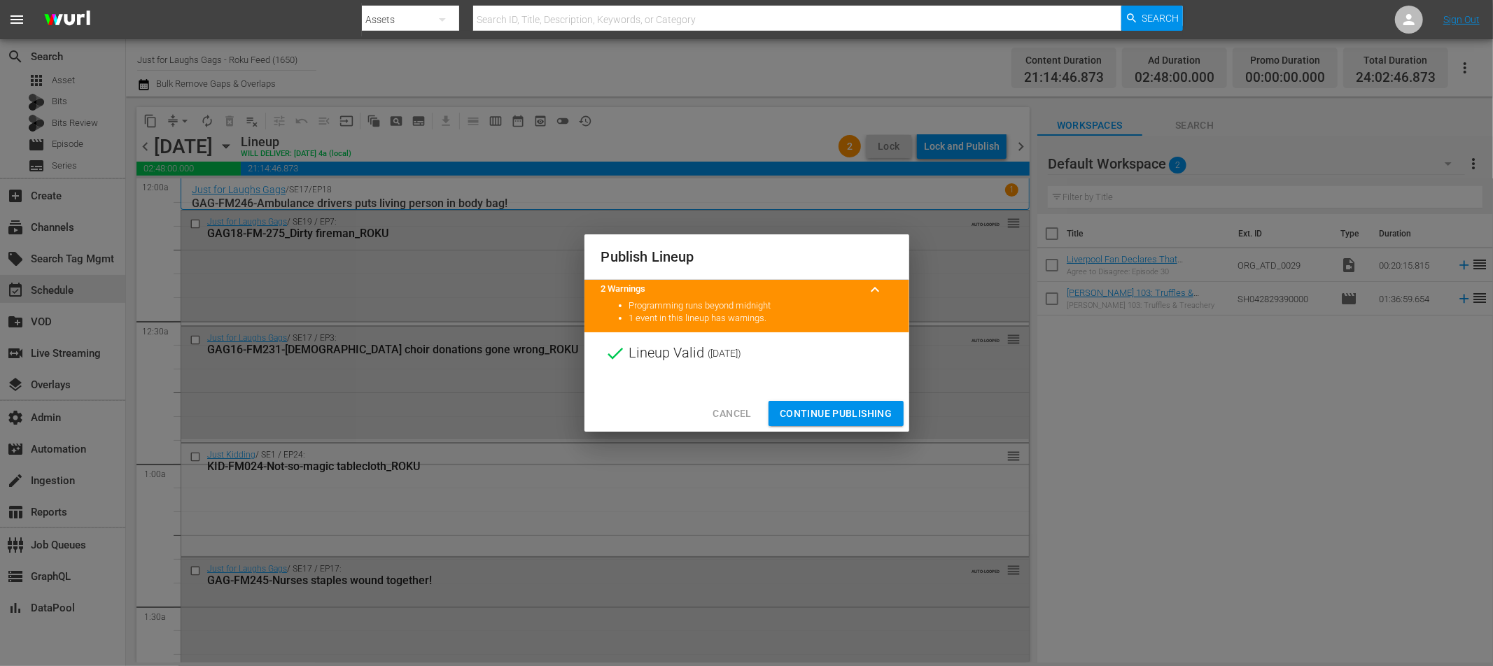
click at [824, 410] on span "Continue Publishing" at bounding box center [836, 413] width 113 height 17
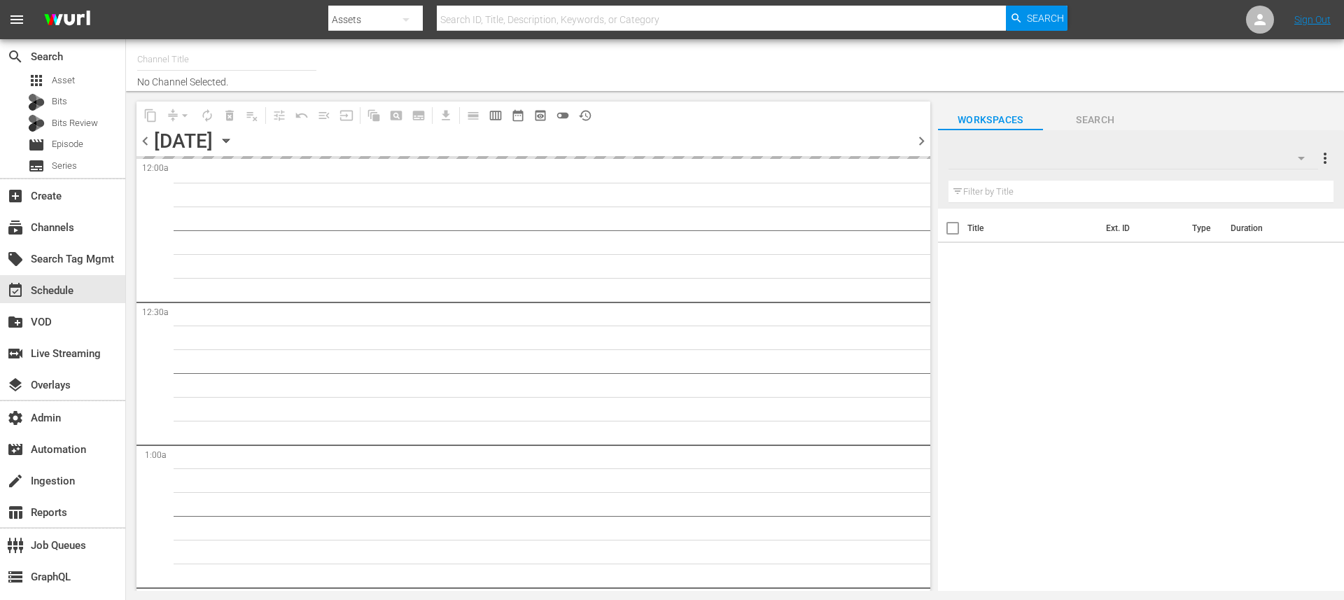
type input "Just for Laughs Gags - Roku Feed (1650)"
